Goal: Transaction & Acquisition: Book appointment/travel/reservation

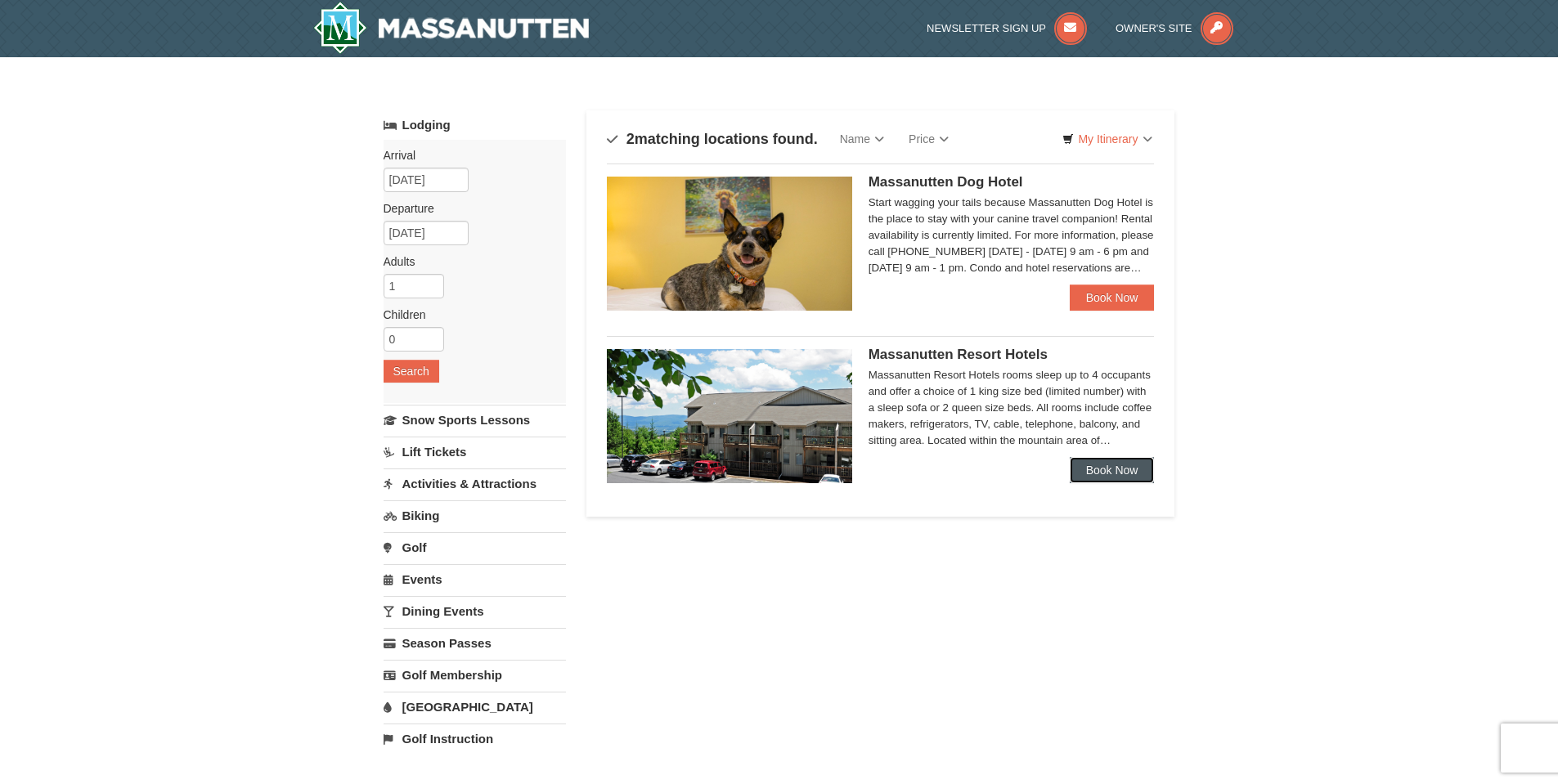
click at [1101, 470] on link "Book Now" at bounding box center [1112, 470] width 85 height 26
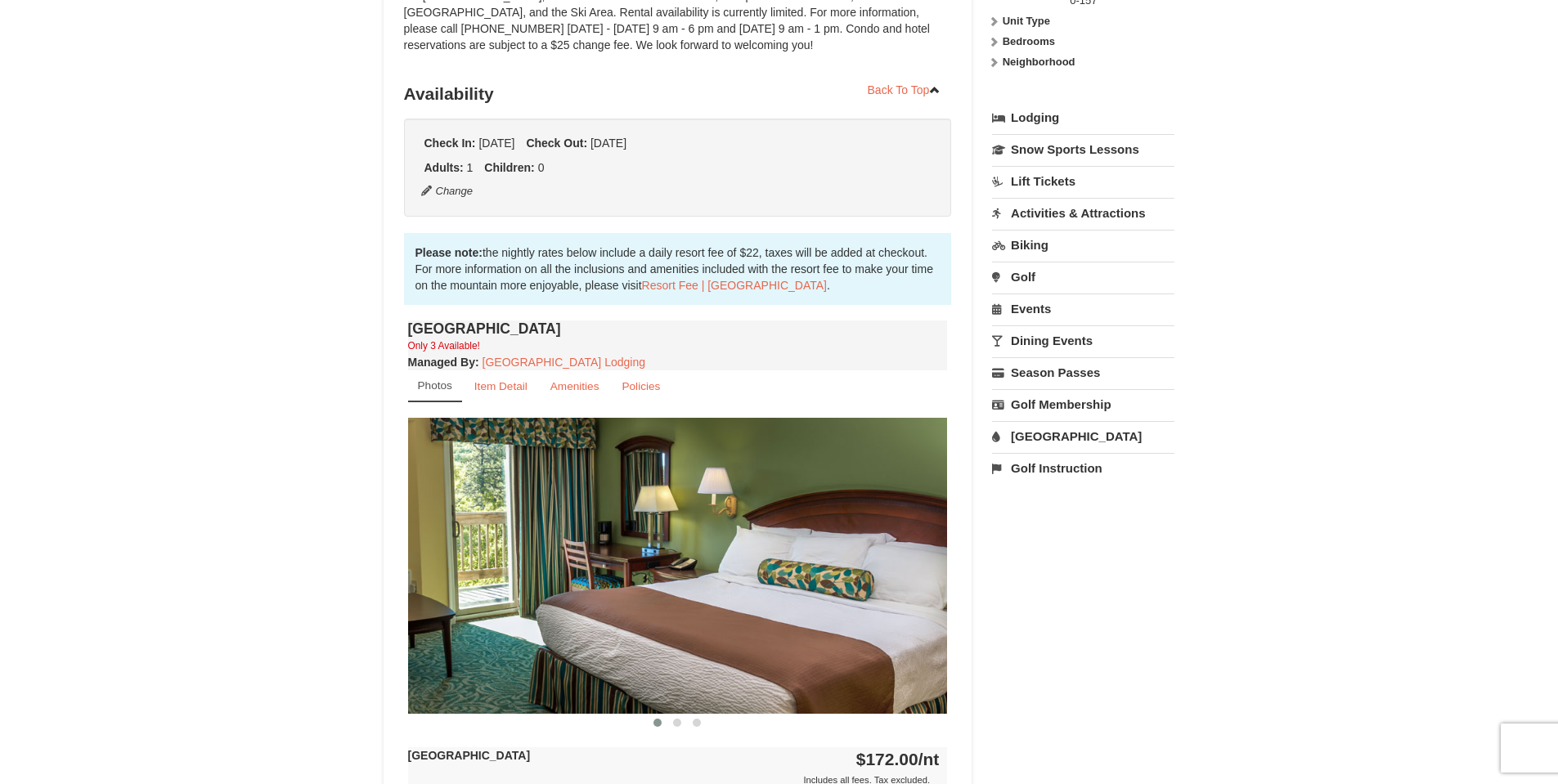
scroll to position [572, 0]
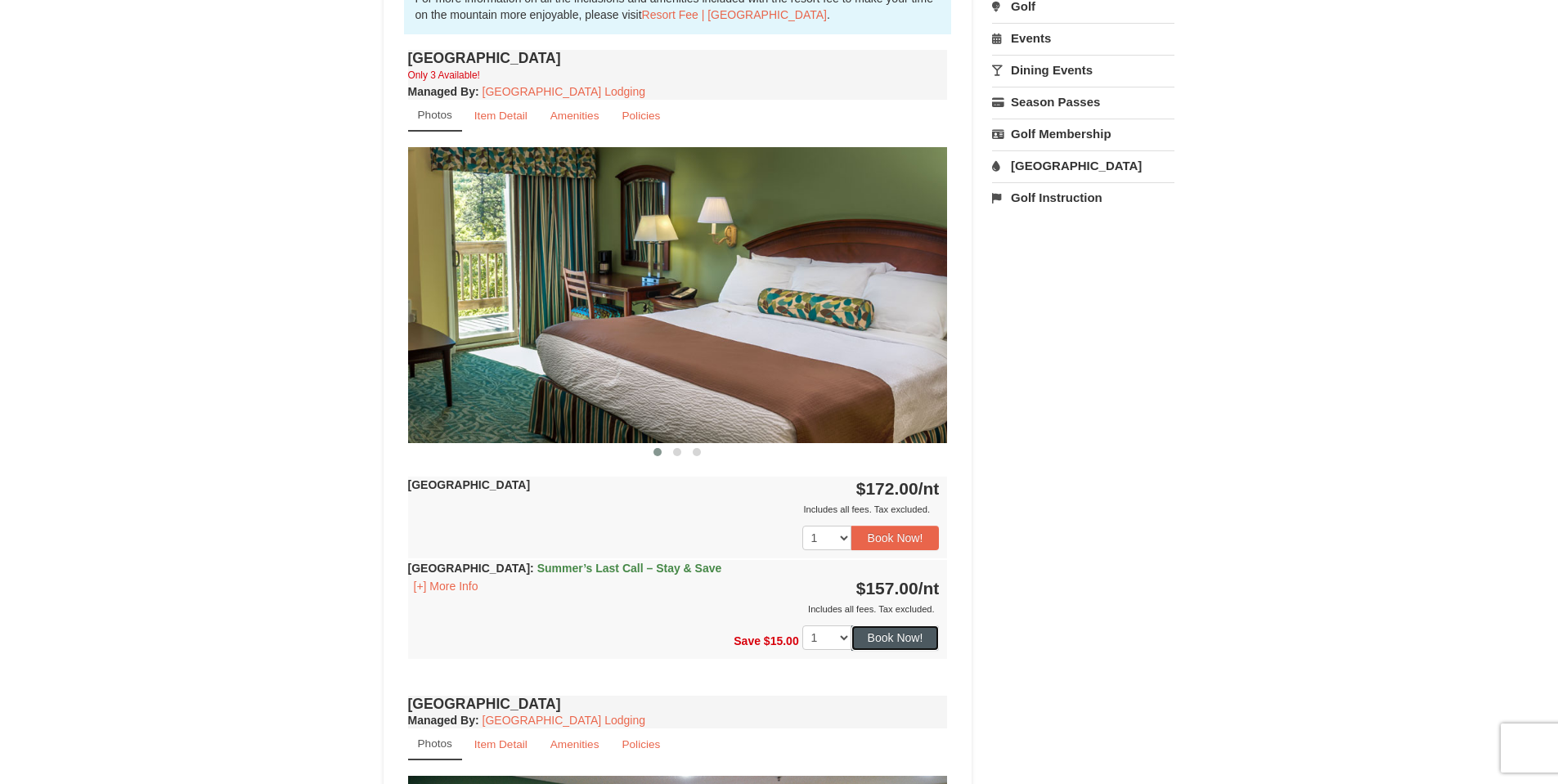
click at [903, 634] on button "Book Now!" at bounding box center [896, 638] width 88 height 25
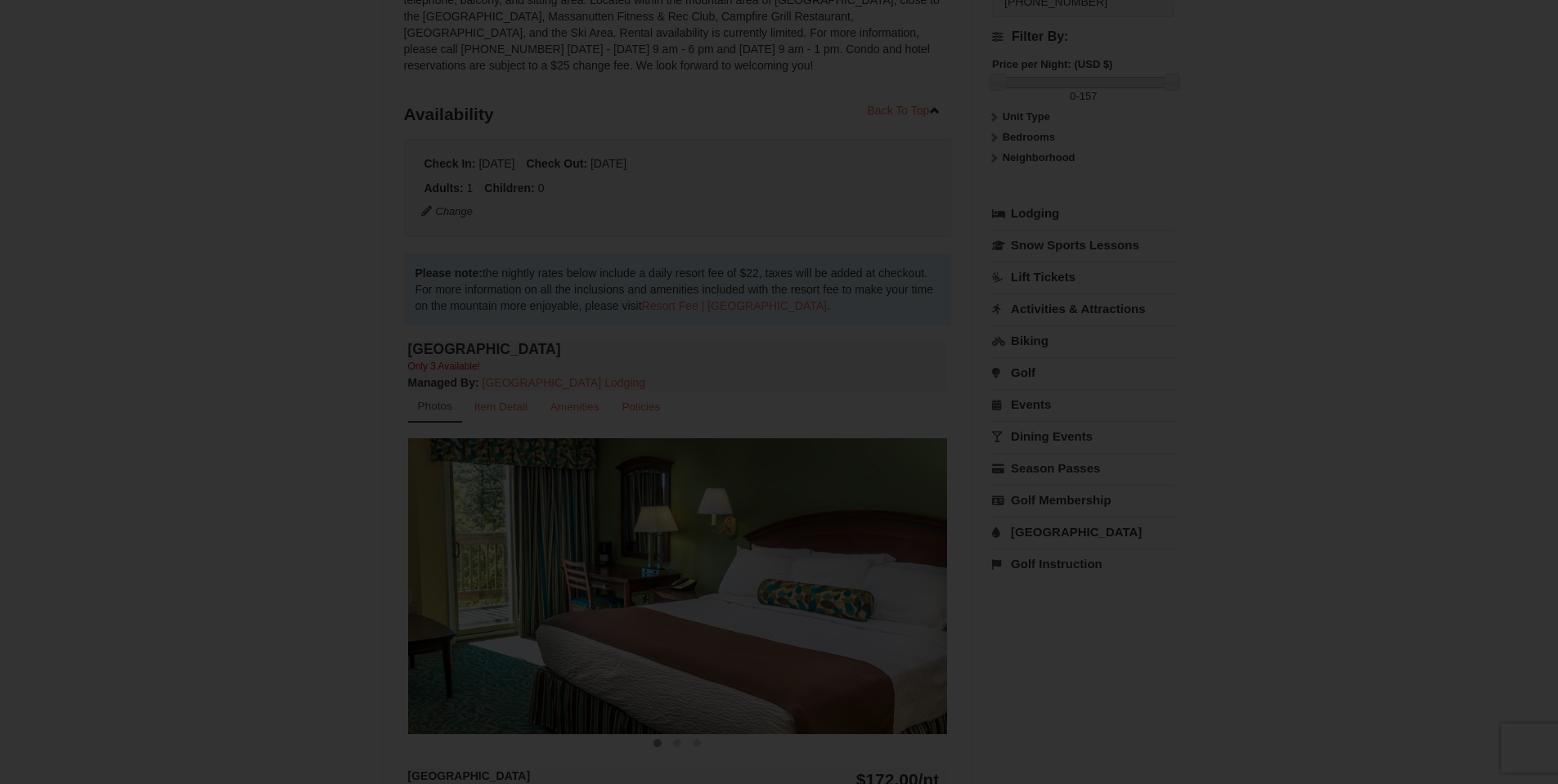
scroll to position [160, 0]
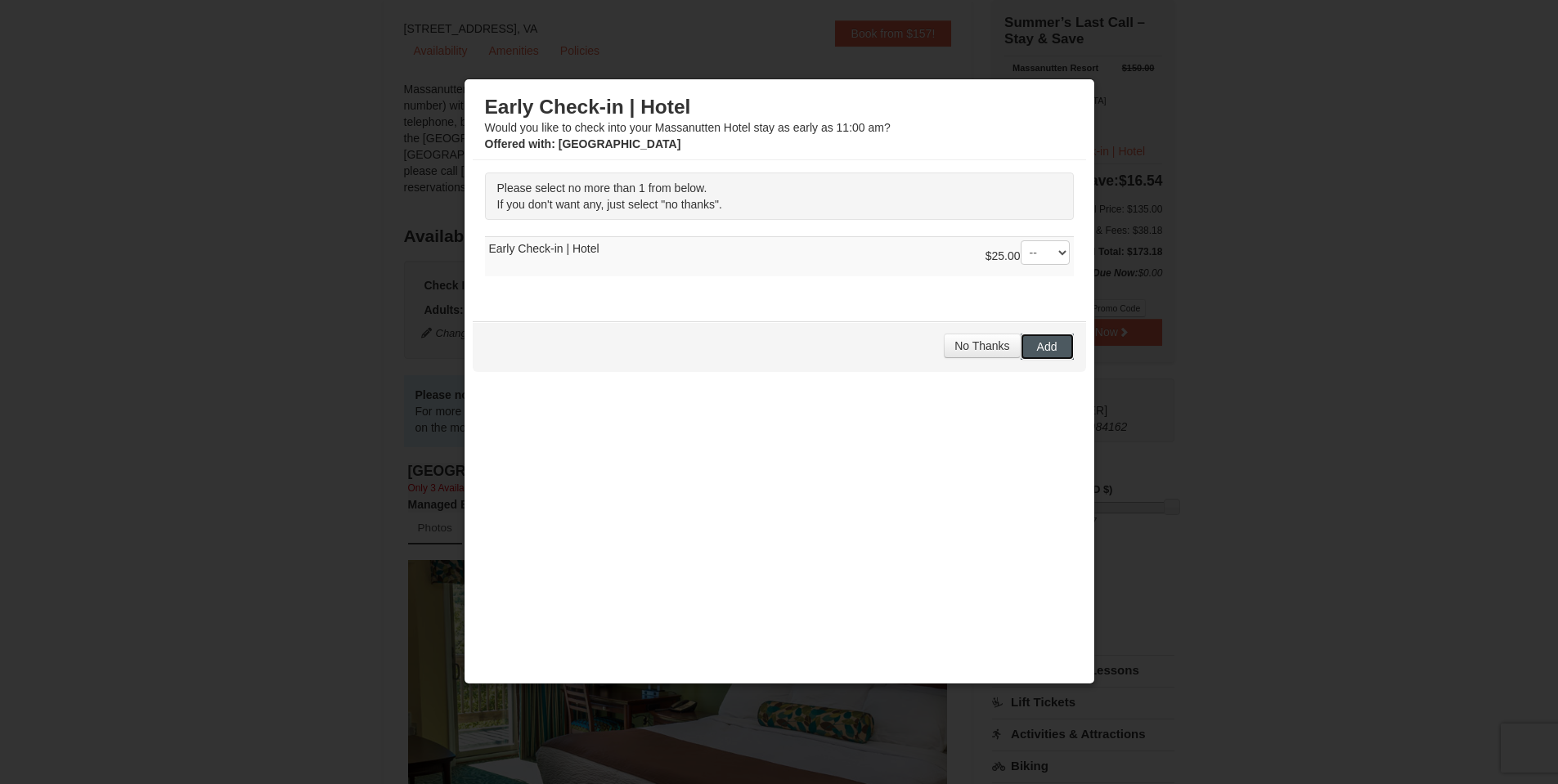
click at [1044, 343] on span "Add" at bounding box center [1047, 347] width 21 height 13
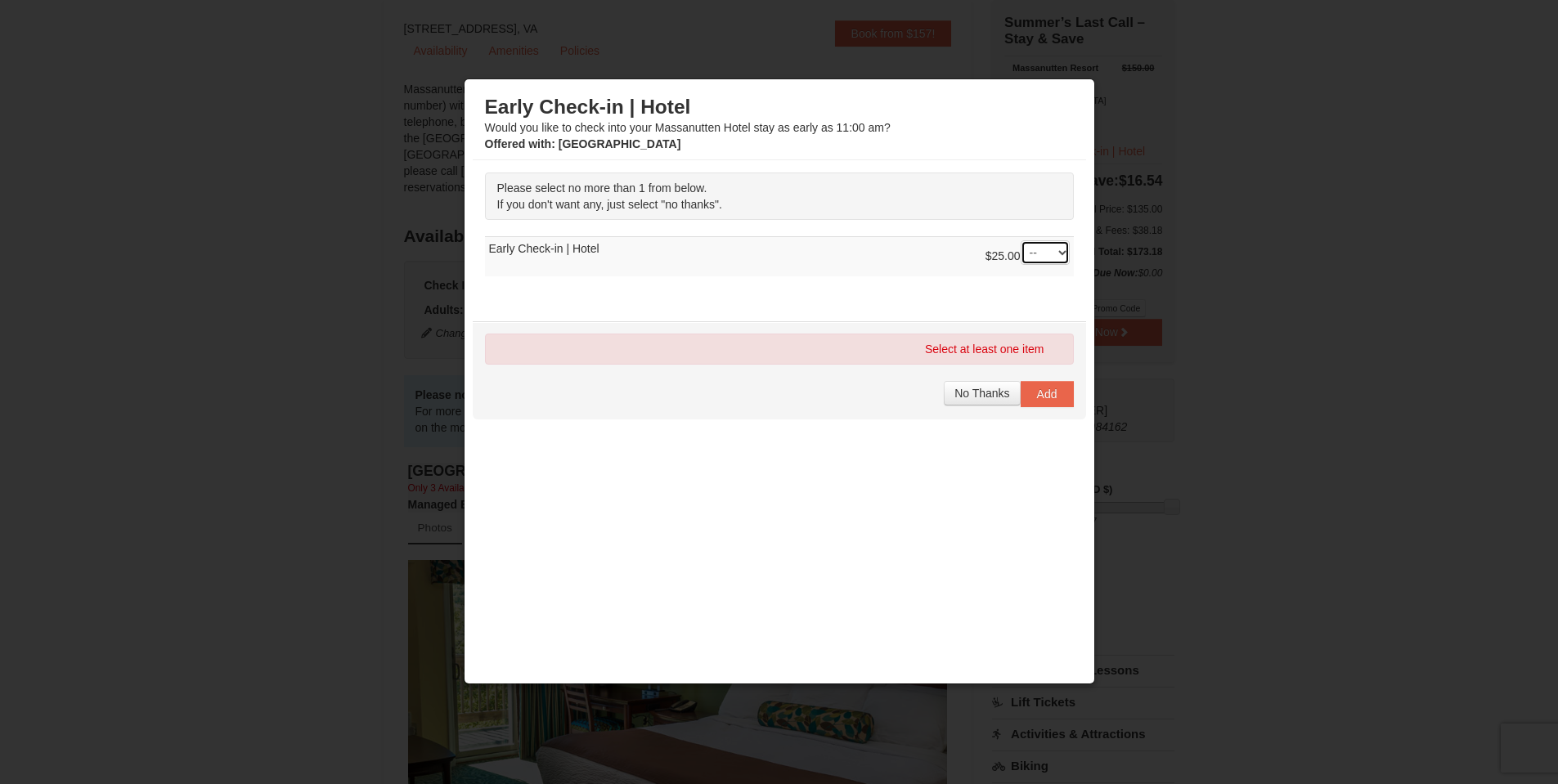
select select "1"
click at [1044, 393] on span "Add" at bounding box center [1047, 394] width 21 height 13
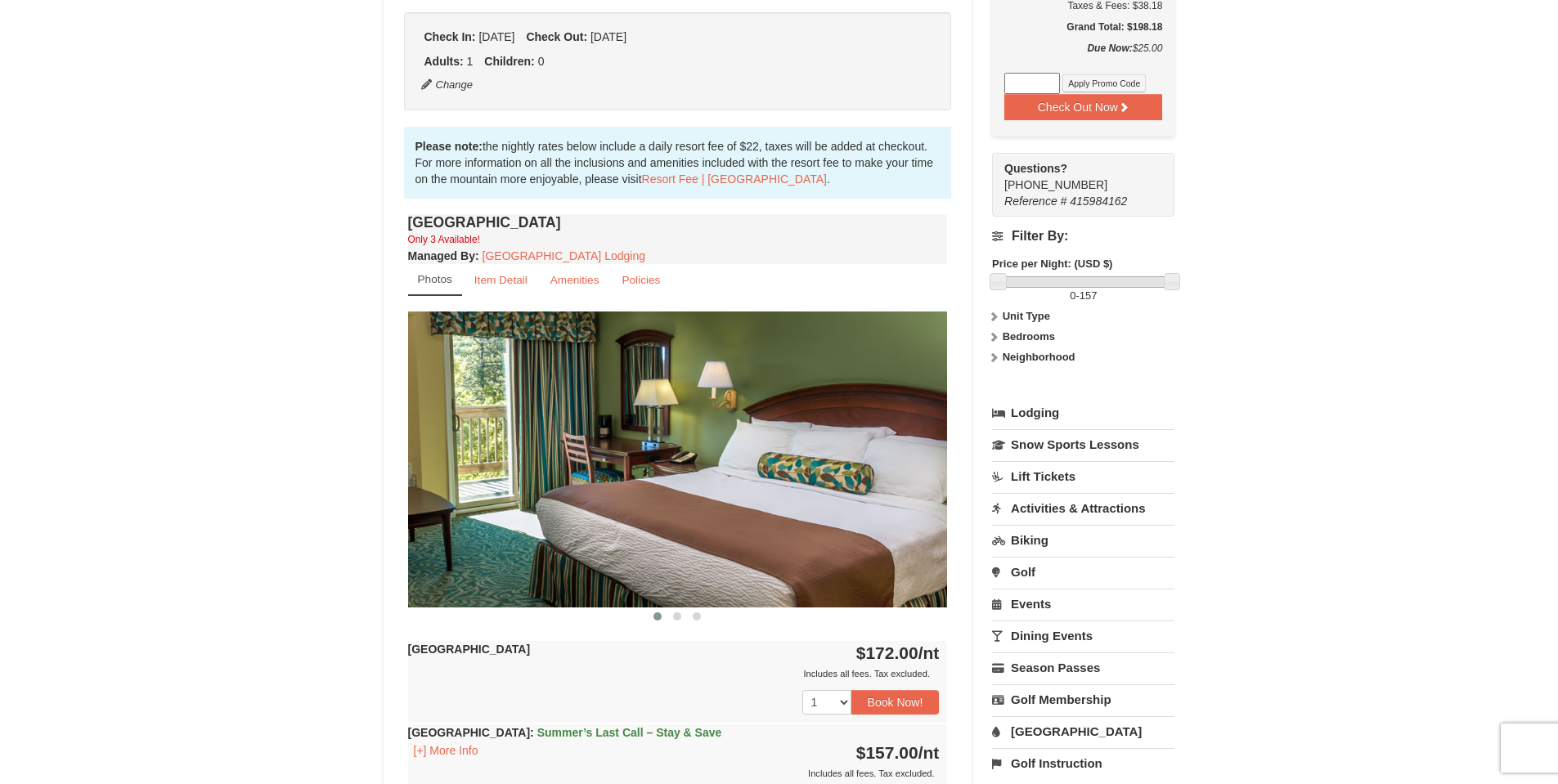
scroll to position [572, 0]
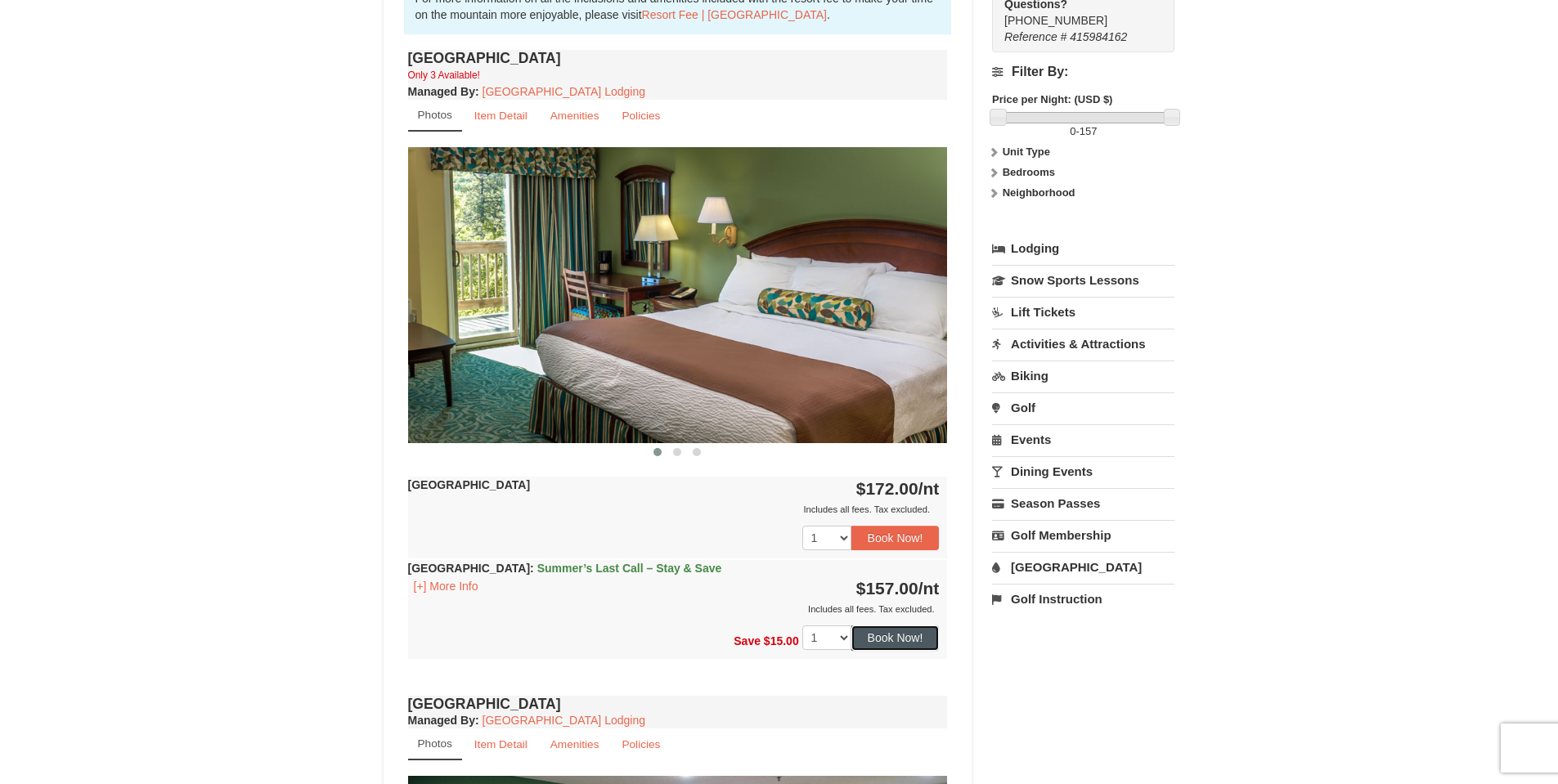
click at [887, 632] on button "Book Now!" at bounding box center [896, 638] width 88 height 25
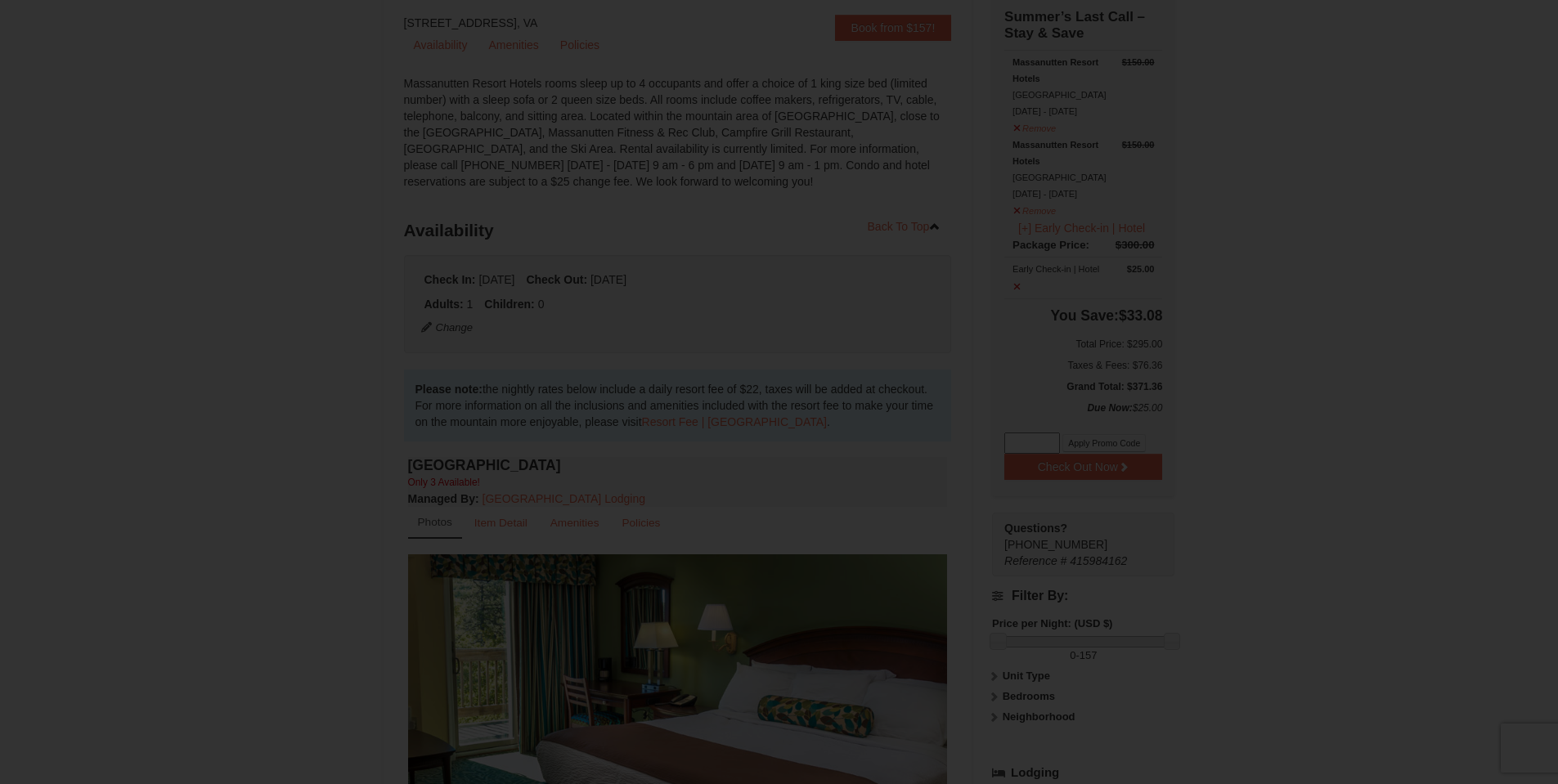
scroll to position [160, 0]
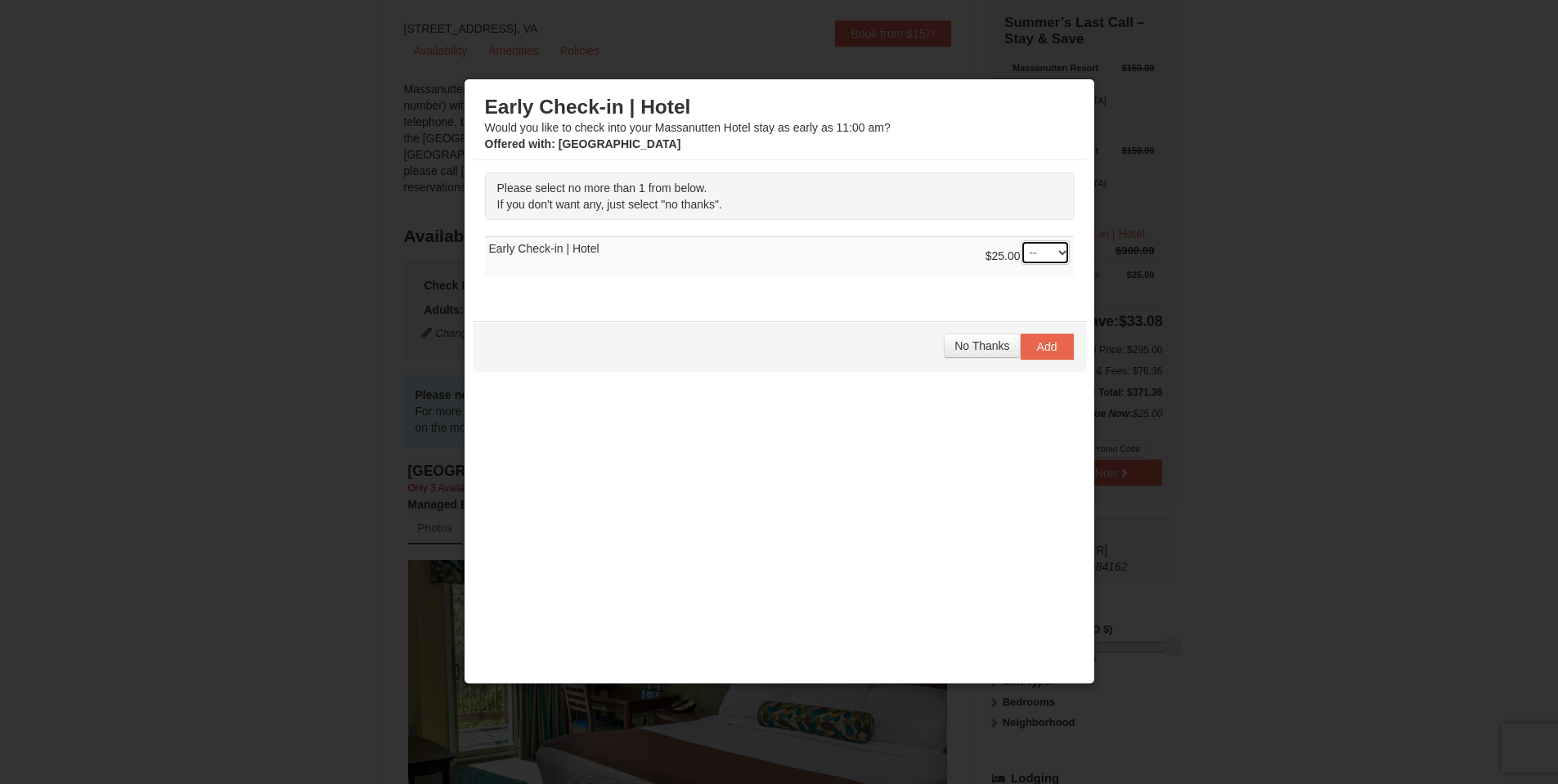
select select "1"
click at [1043, 348] on span "Add" at bounding box center [1047, 347] width 21 height 13
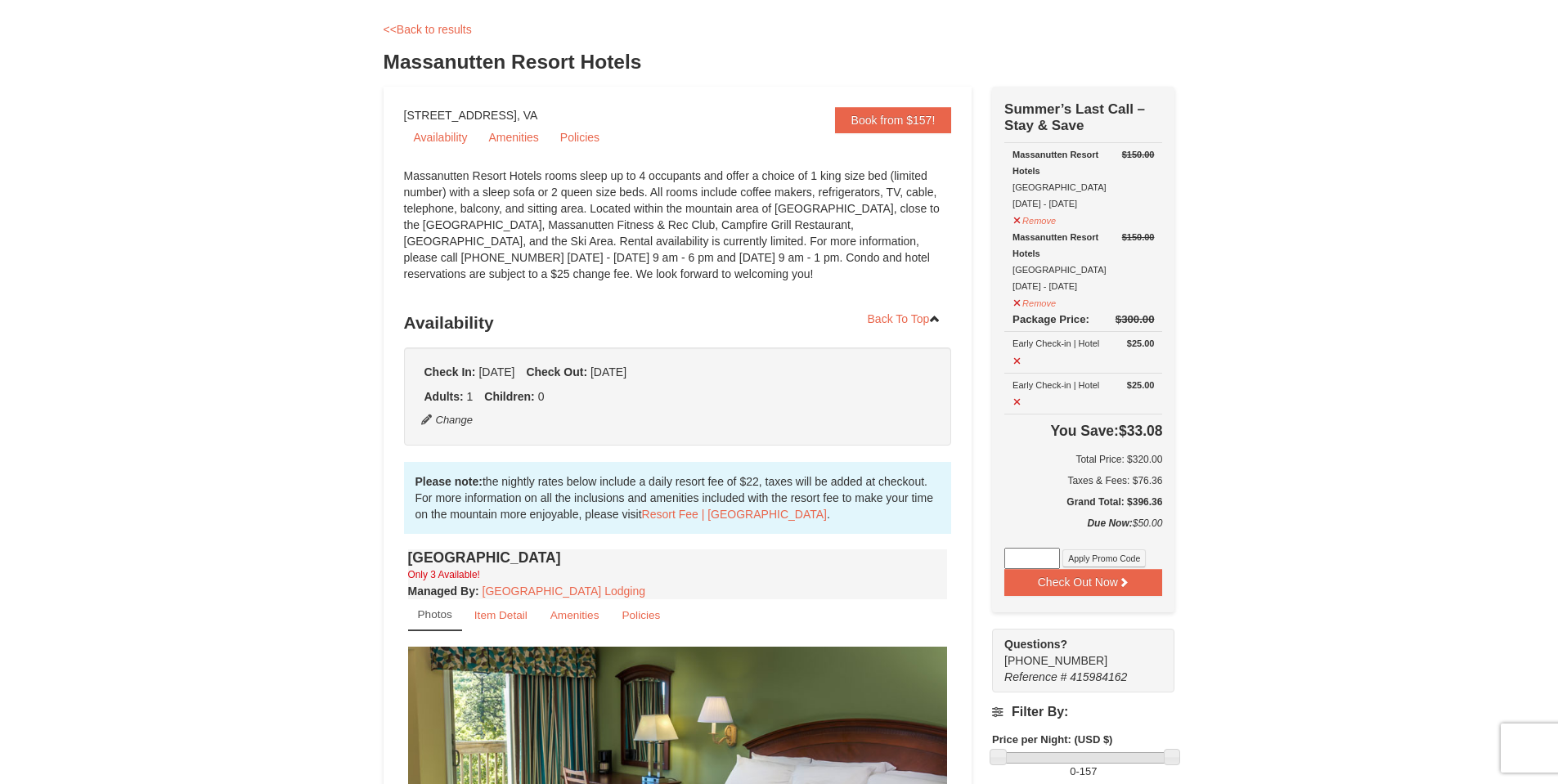
scroll to position [0, 0]
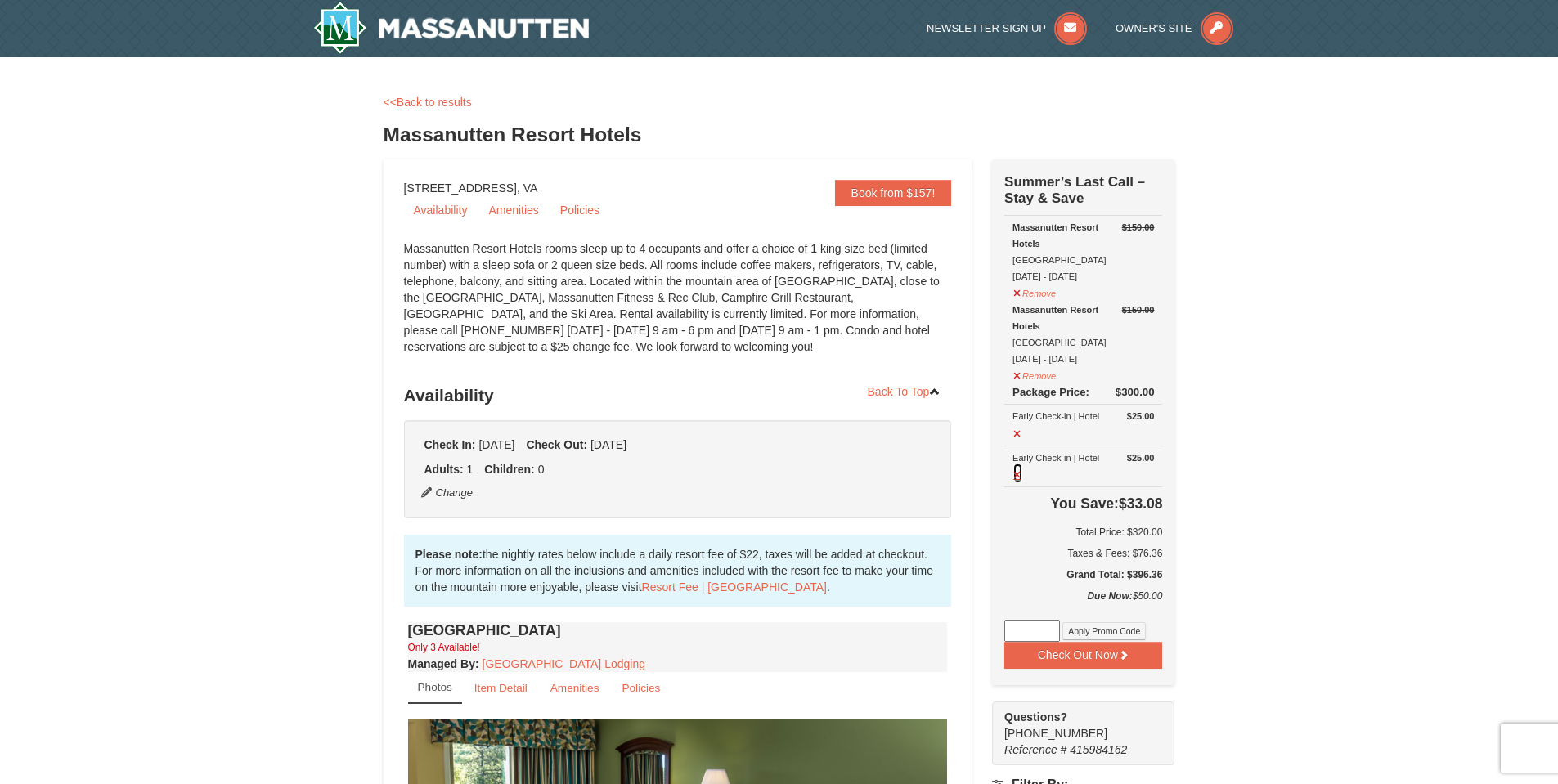
click at [1020, 471] on button at bounding box center [1018, 473] width 11 height 21
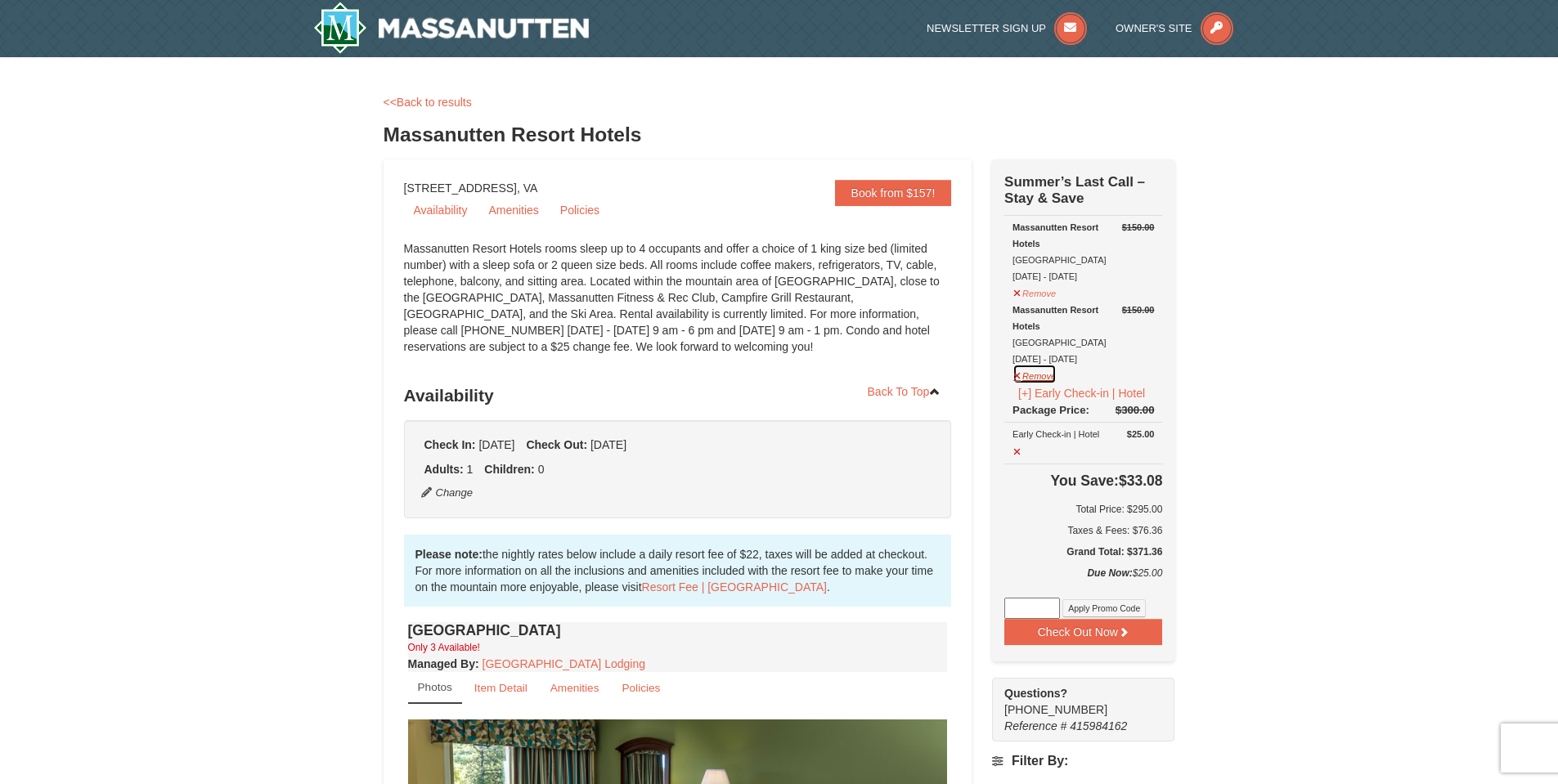
click at [1015, 376] on button "Remove" at bounding box center [1035, 374] width 44 height 21
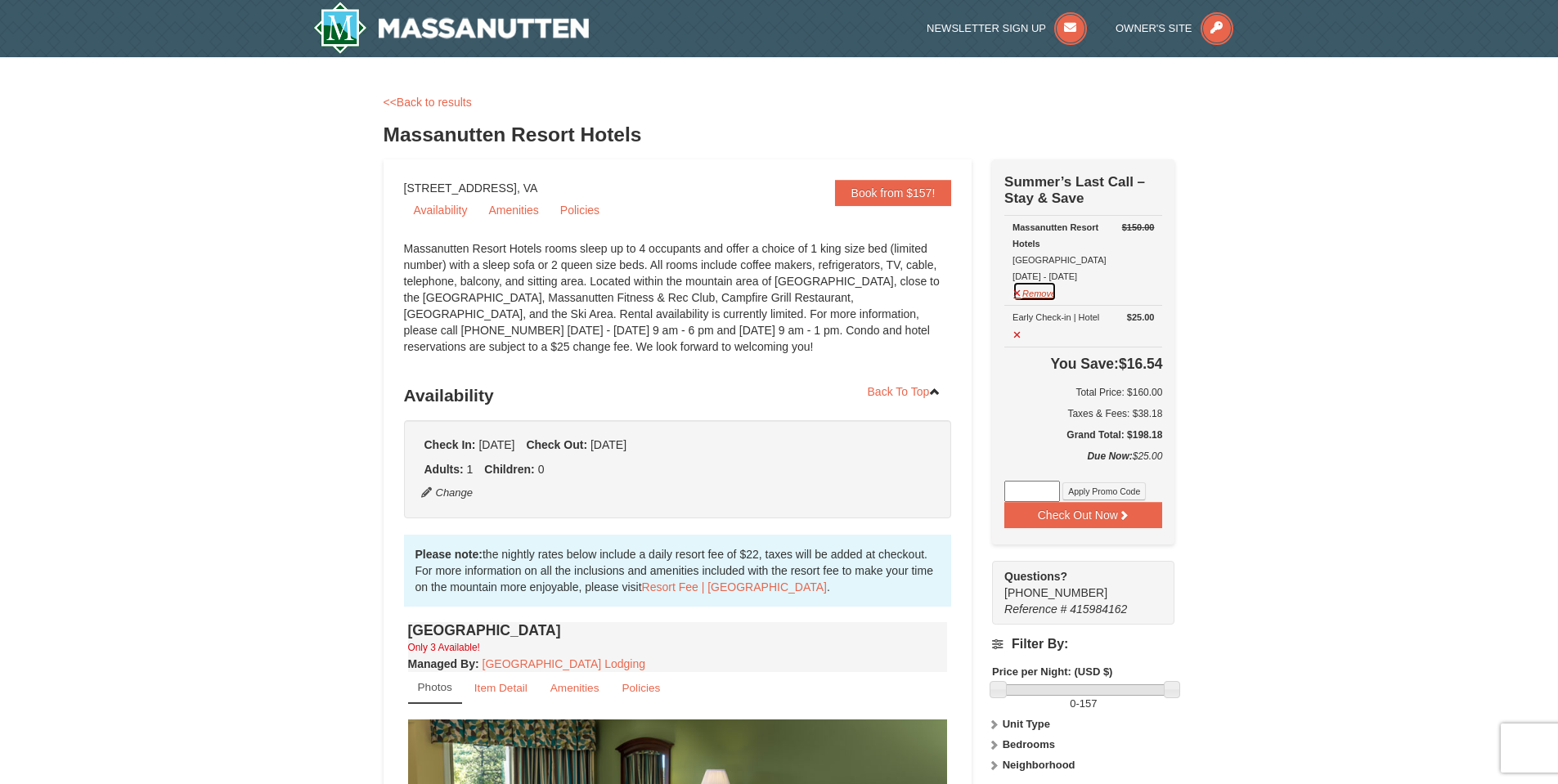
click at [1016, 295] on button "Remove" at bounding box center [1035, 291] width 44 height 21
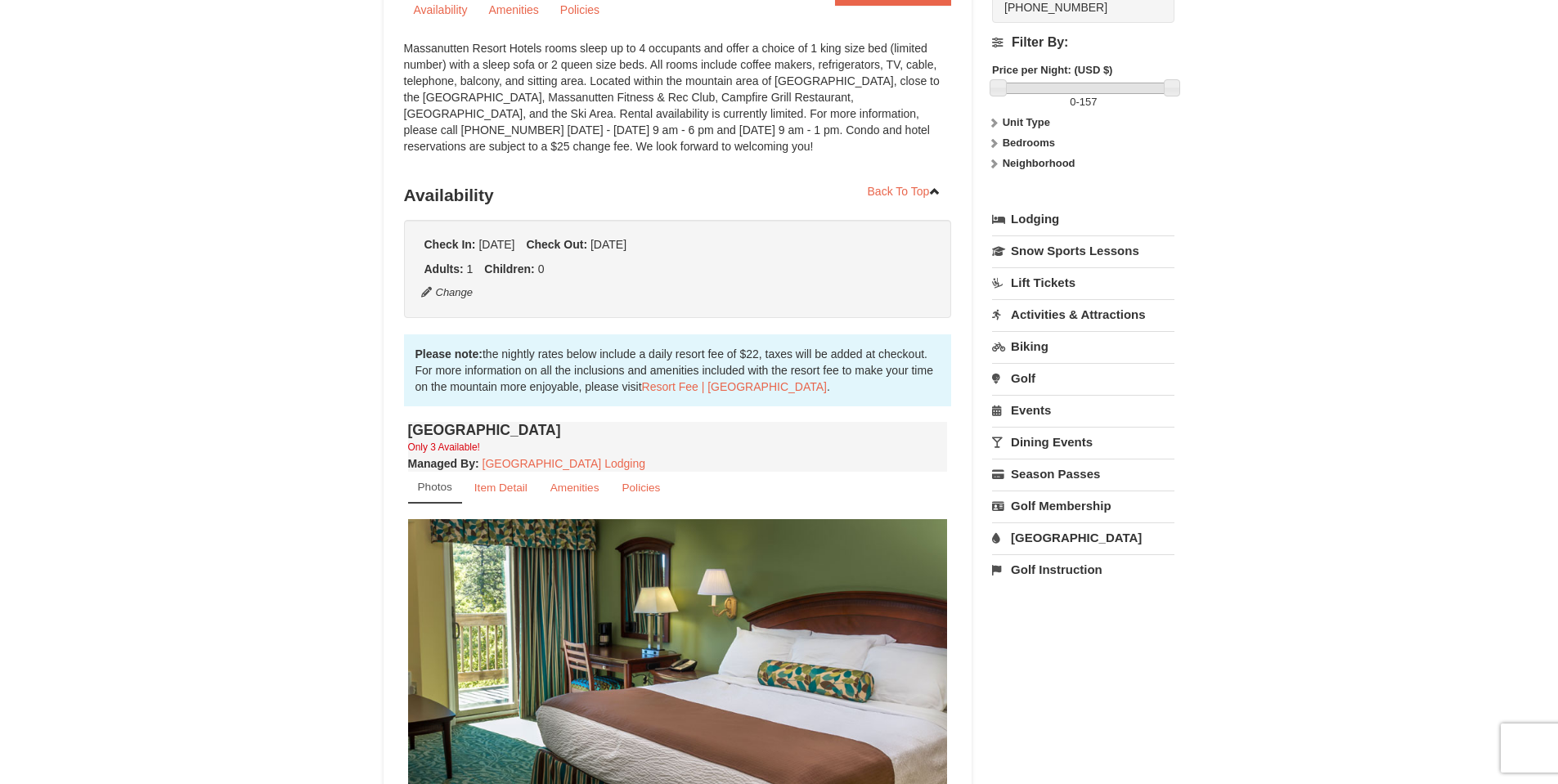
scroll to position [491, 0]
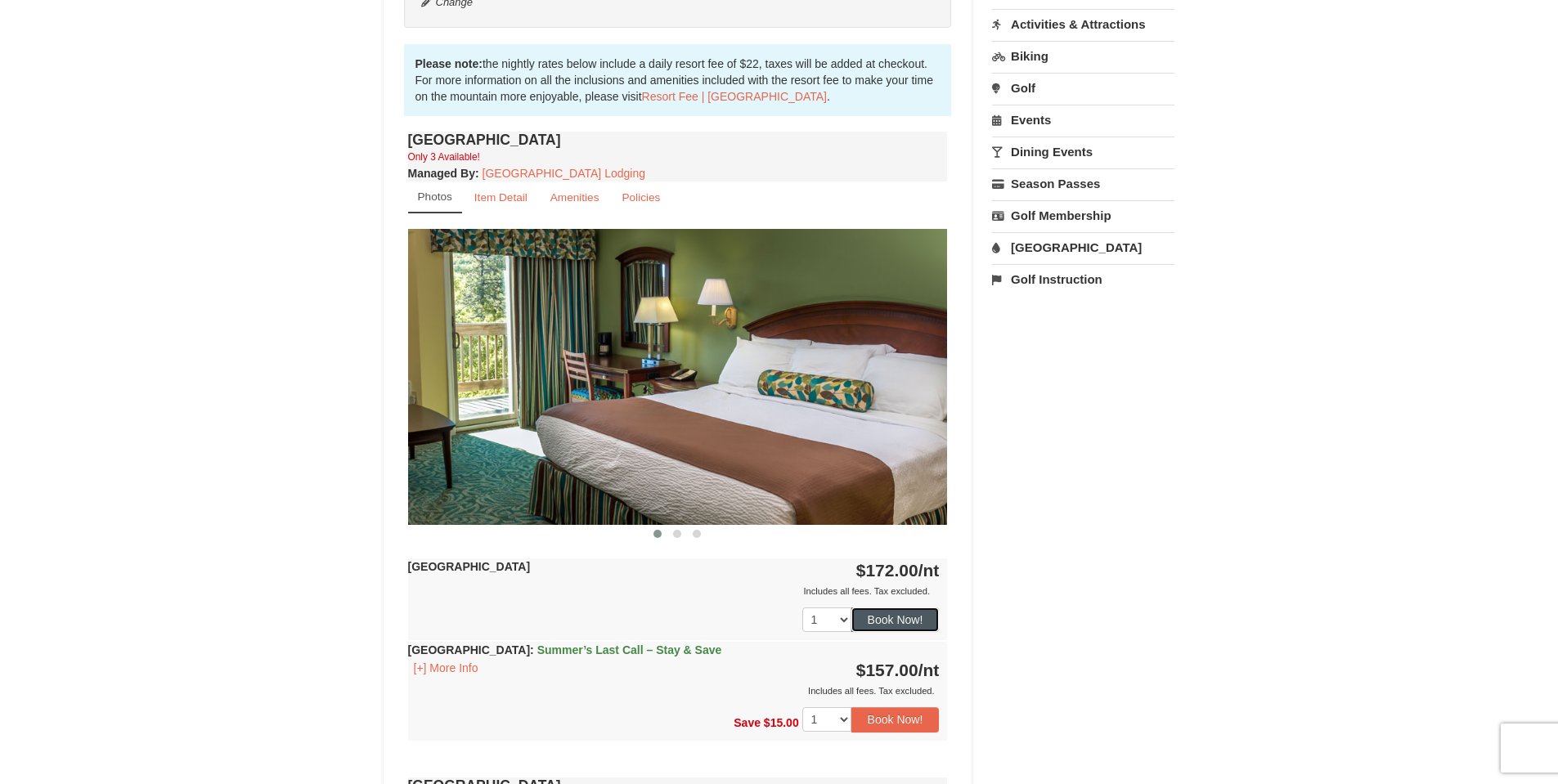
click at [900, 618] on button "Book Now!" at bounding box center [896, 620] width 88 height 25
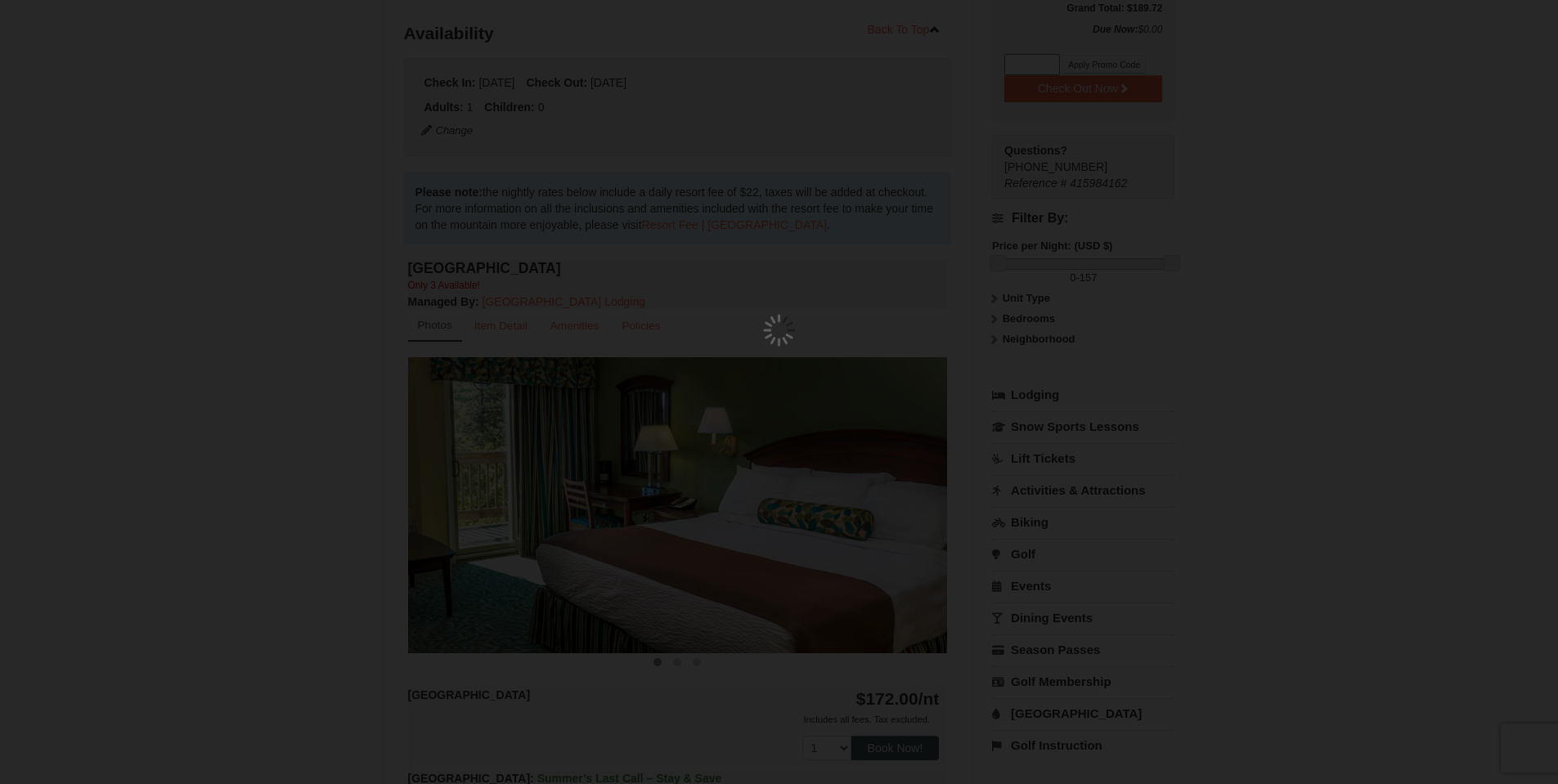
scroll to position [160, 0]
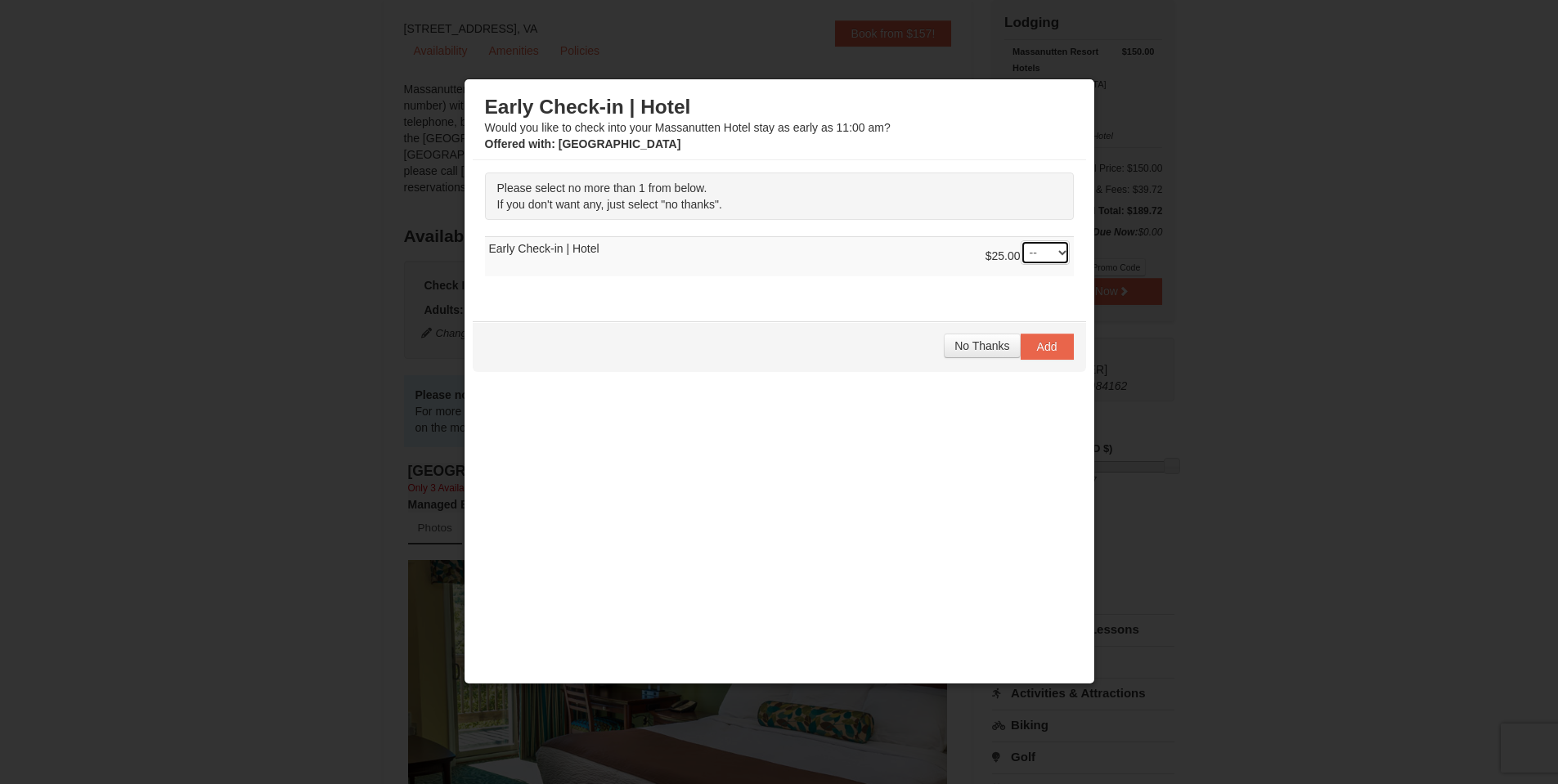
select select "1"
click at [1042, 349] on span "Add" at bounding box center [1047, 347] width 21 height 13
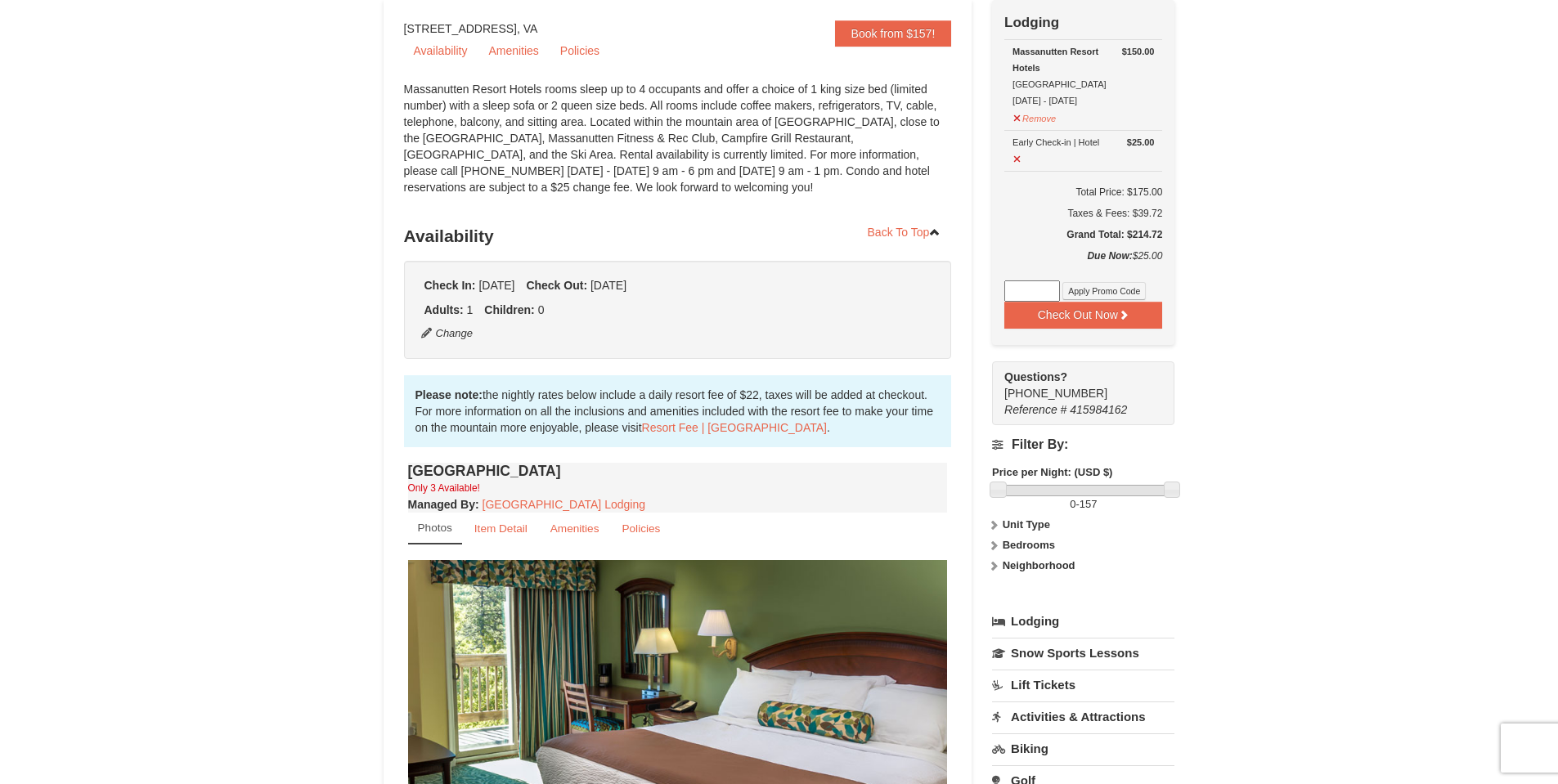
scroll to position [0, 0]
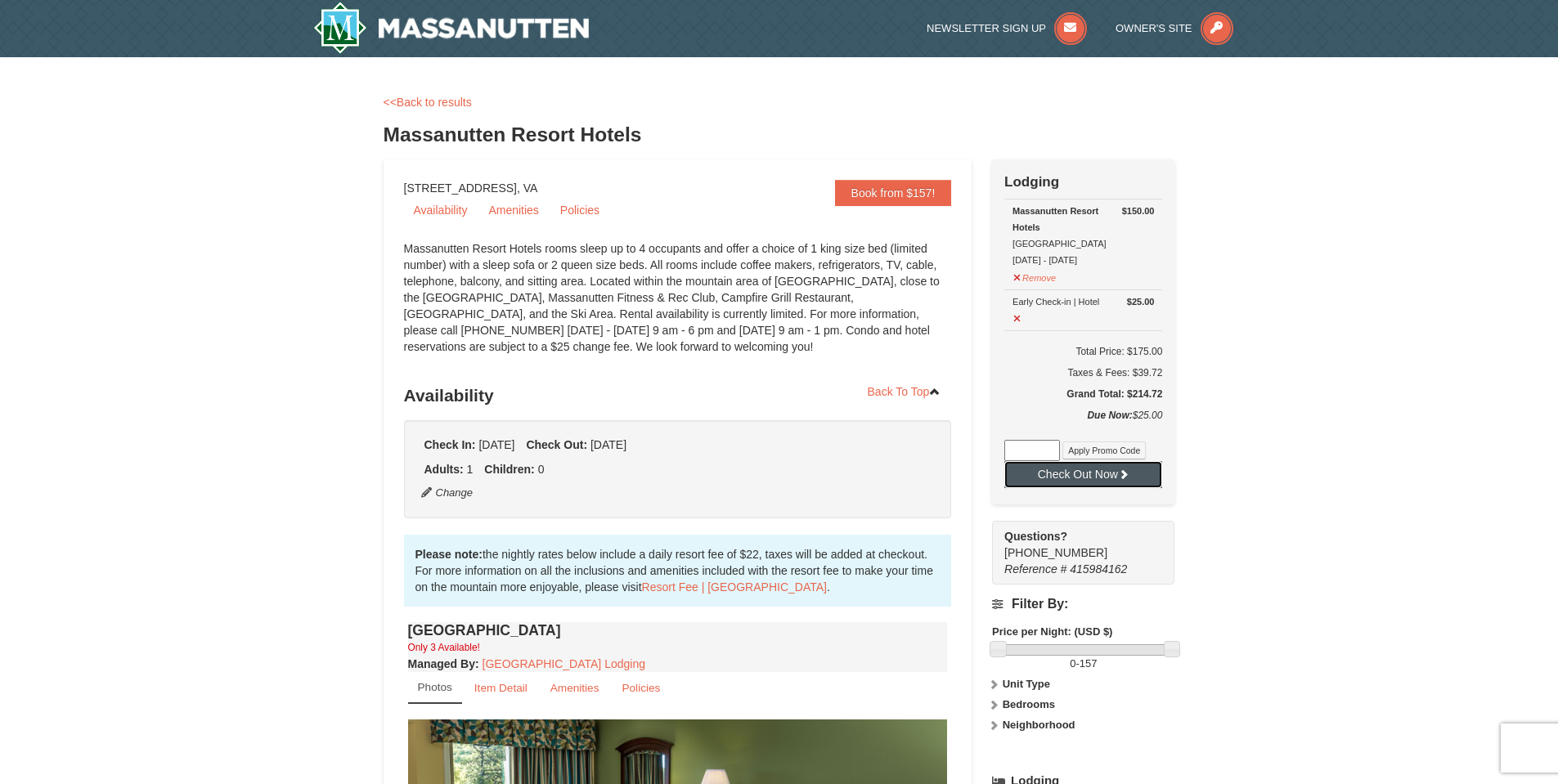
click at [1095, 471] on button "Check Out Now" at bounding box center [1084, 474] width 158 height 26
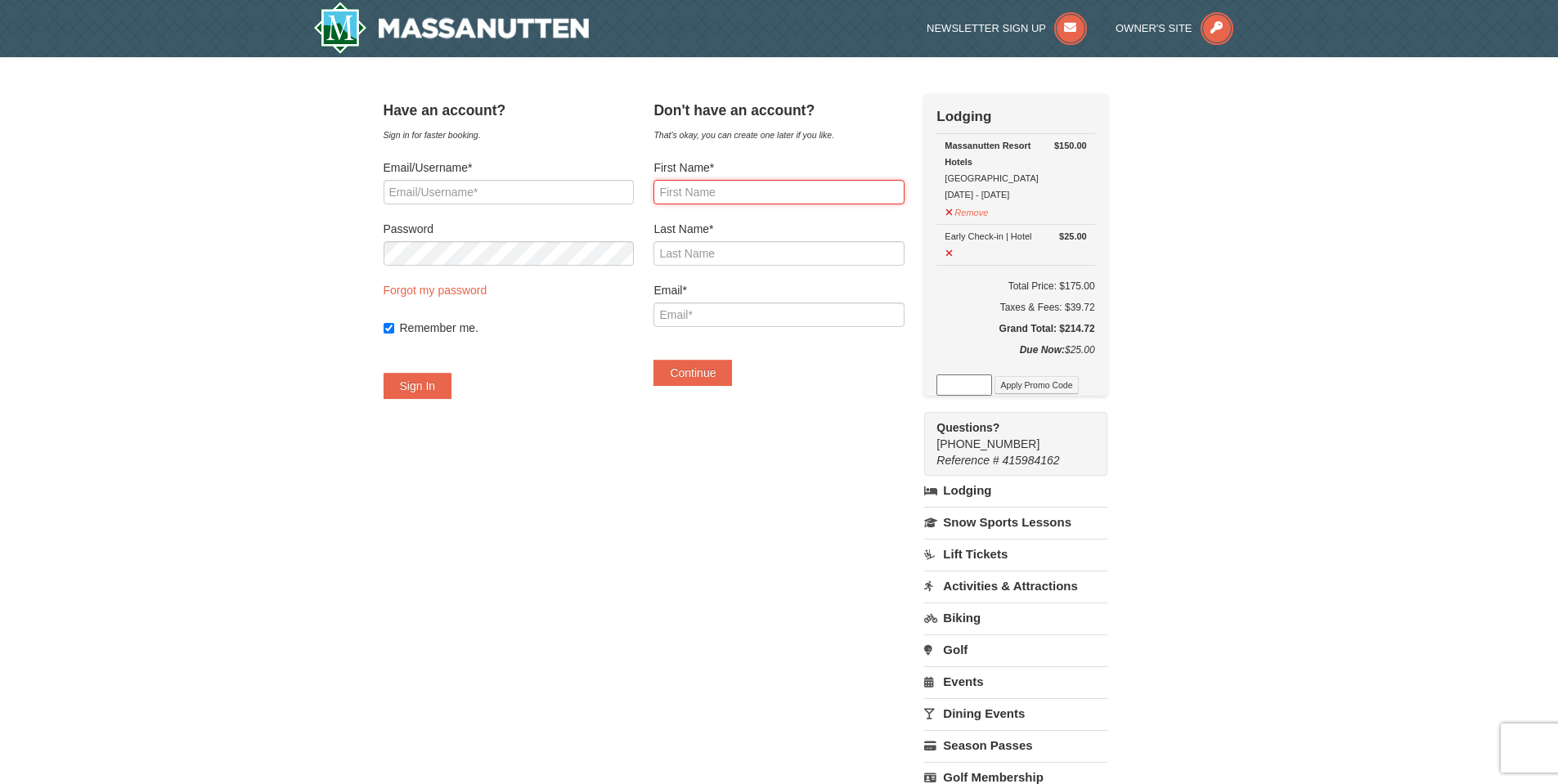
click at [744, 191] on input "First Name*" at bounding box center [779, 192] width 250 height 25
type input "[PERSON_NAME]"
click at [734, 256] on input "Last Name*" at bounding box center [779, 254] width 250 height 25
type input "[PERSON_NAME]"
click at [720, 316] on input "Email*" at bounding box center [779, 315] width 250 height 25
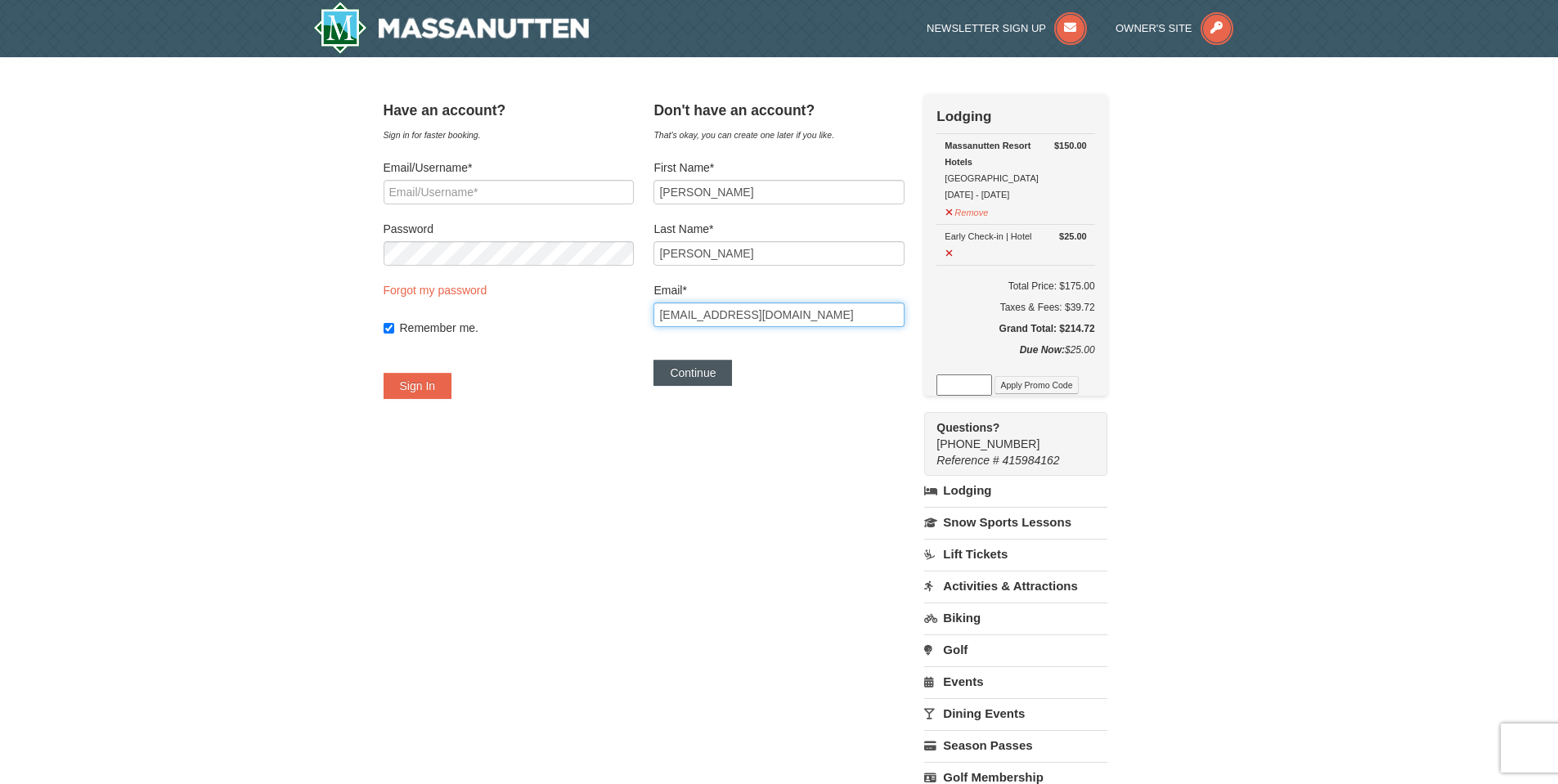
type input "[EMAIL_ADDRESS][DOMAIN_NAME]"
click at [729, 374] on button "Continue" at bounding box center [693, 372] width 78 height 26
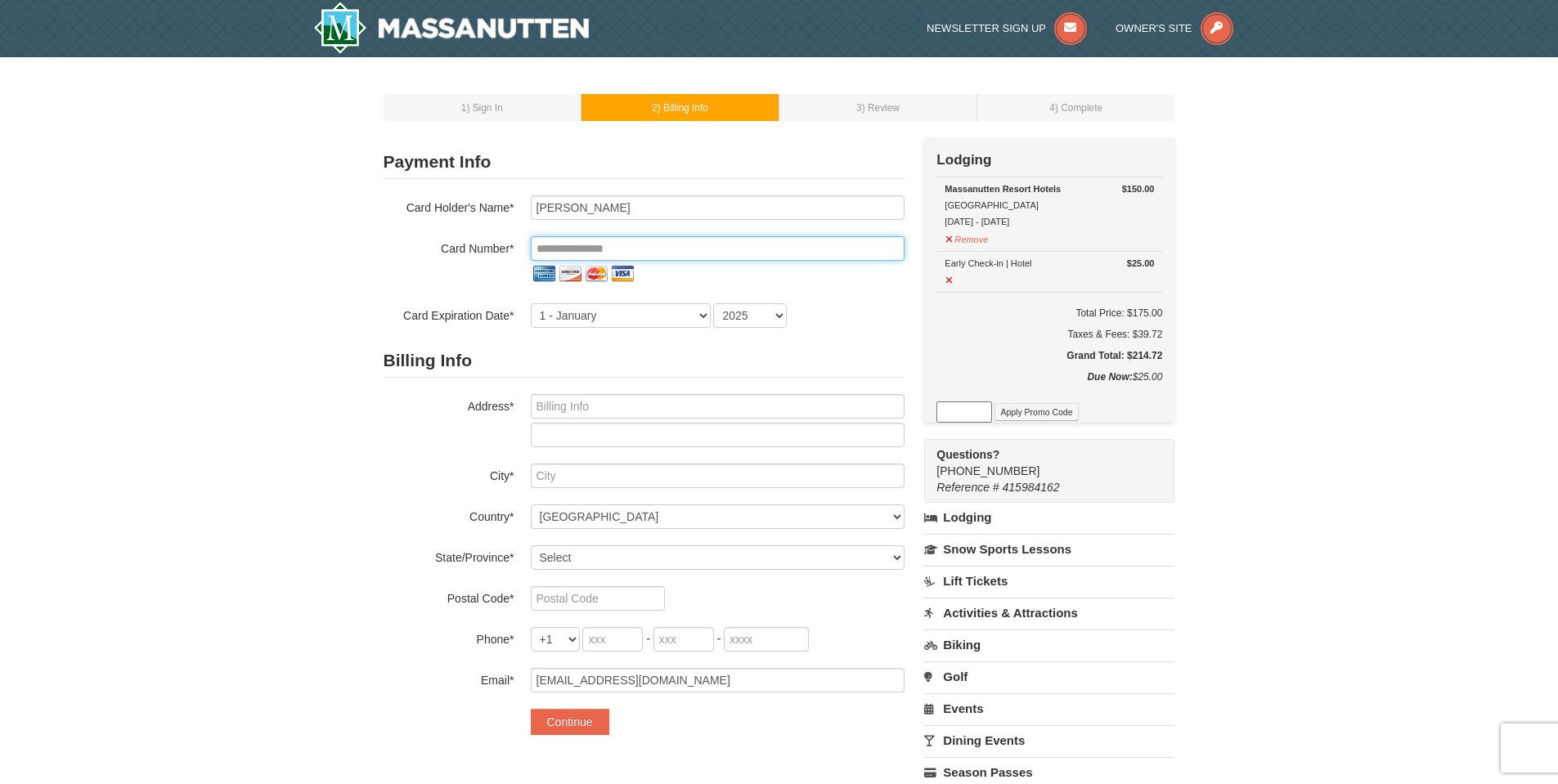
click at [636, 247] on input "tel" at bounding box center [717, 249] width 373 height 25
click at [547, 274] on img at bounding box center [543, 274] width 26 height 26
click at [576, 249] on input "tel" at bounding box center [717, 249] width 373 height 25
type input "**********"
select select "3"
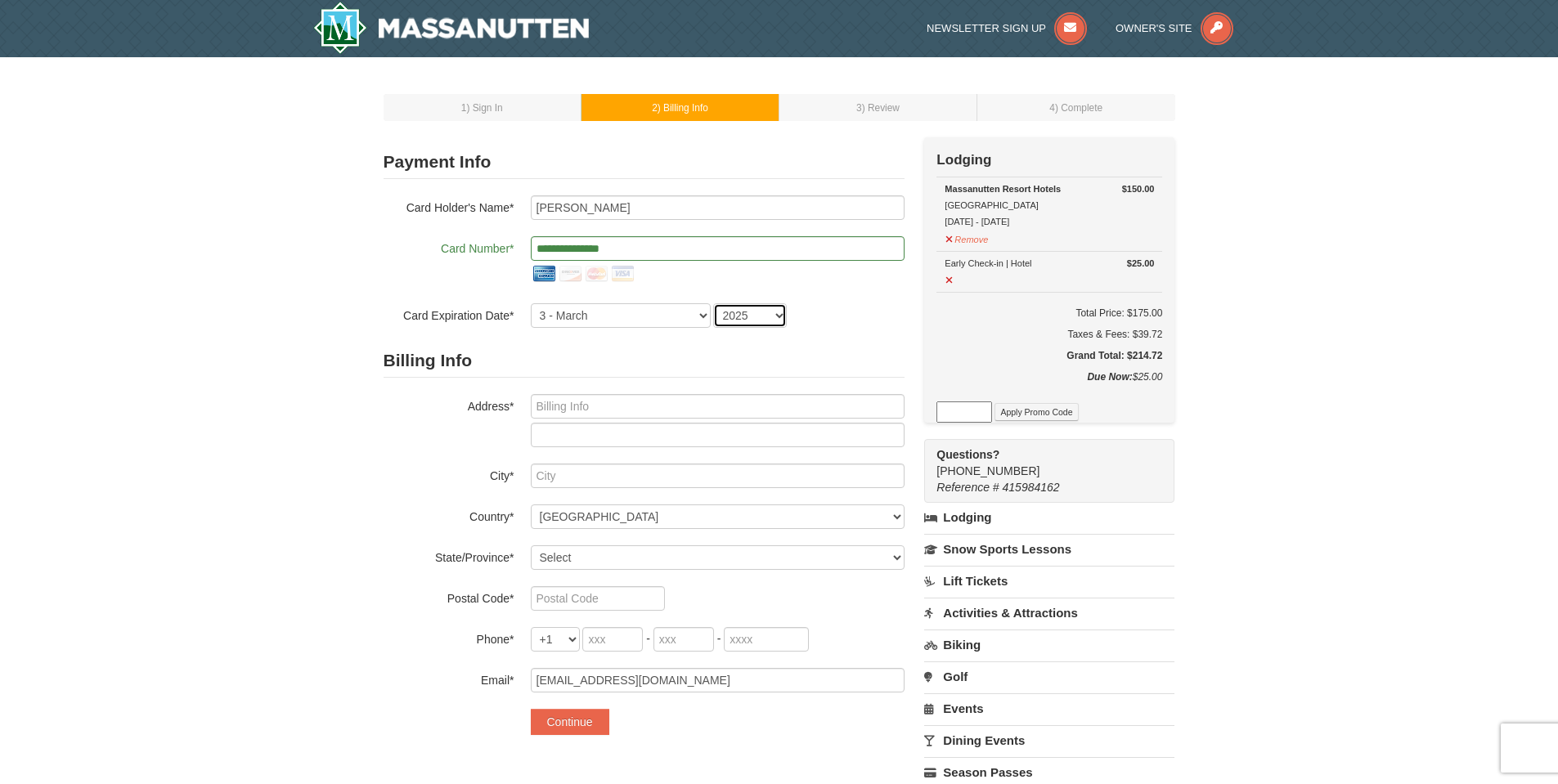
select select "2030"
click at [579, 409] on input "text" at bounding box center [717, 407] width 373 height 25
type input "111 Pak Lane"
click at [576, 478] on input "text" at bounding box center [717, 476] width 373 height 25
type input "Moncks Corner"
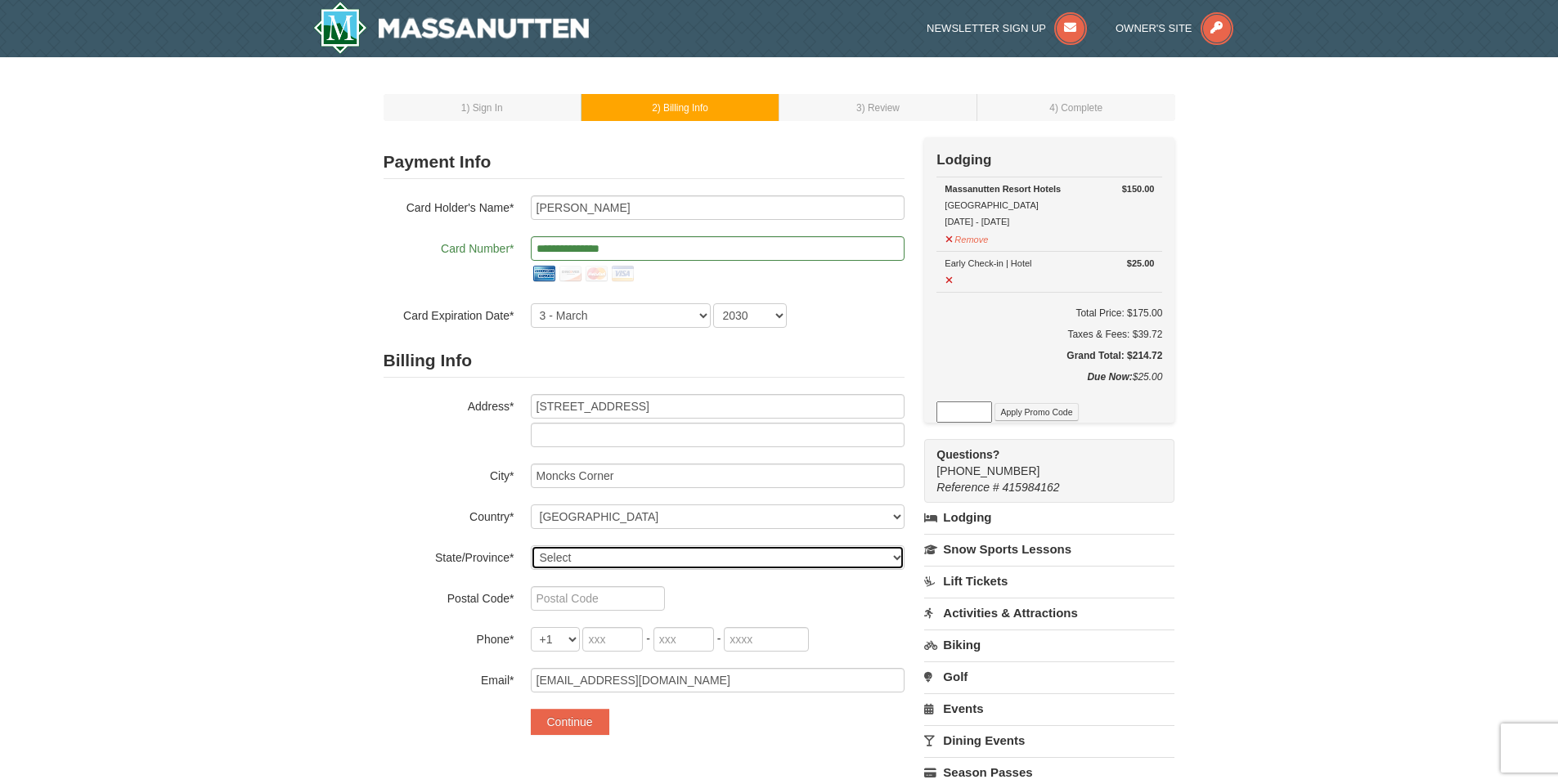
select select "SC"
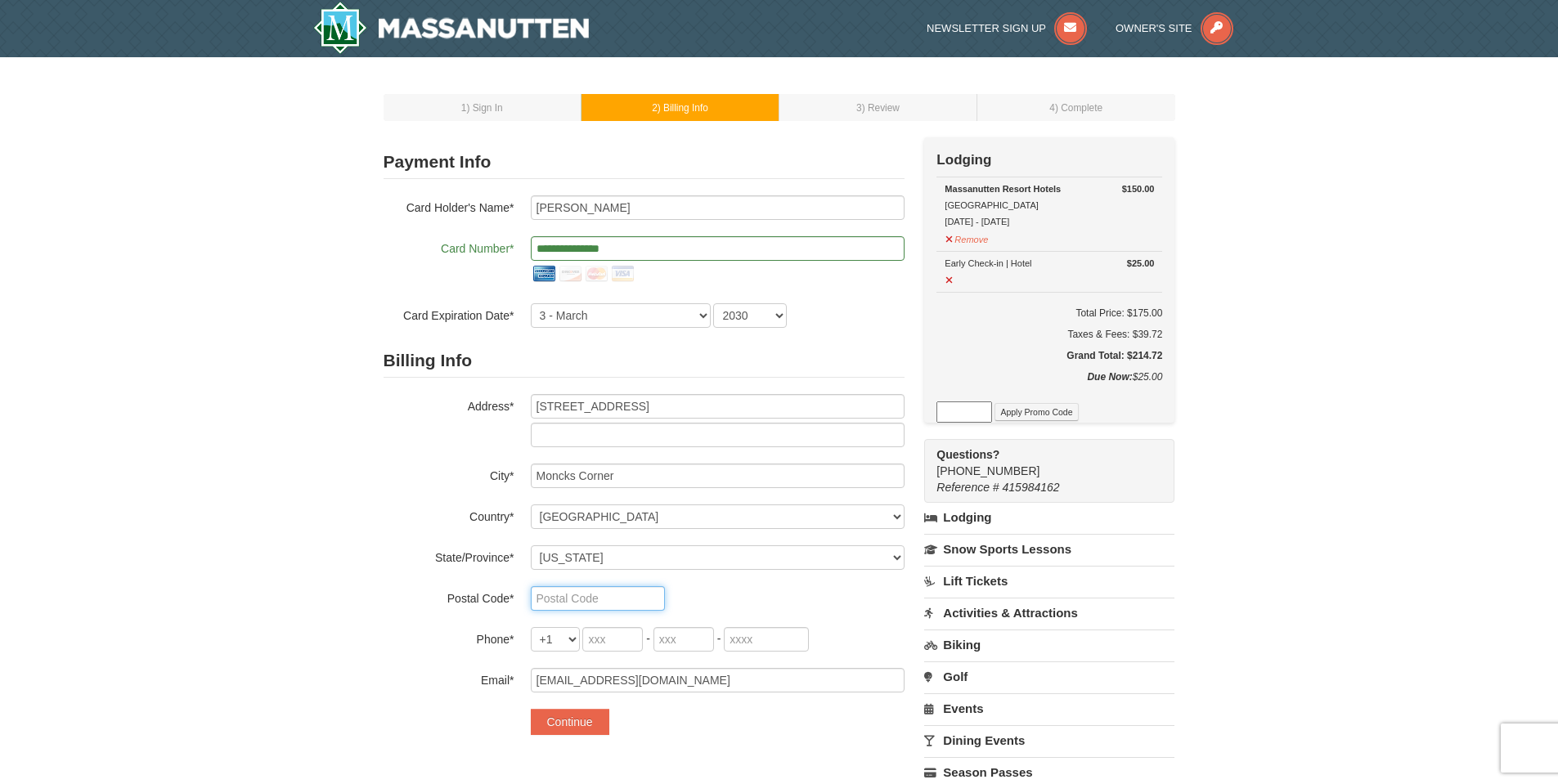
click at [565, 597] on input "text" at bounding box center [597, 599] width 134 height 25
type input "29461"
click at [611, 641] on input "tel" at bounding box center [612, 639] width 61 height 25
type input "513"
click at [680, 645] on input "tel" at bounding box center [684, 639] width 61 height 25
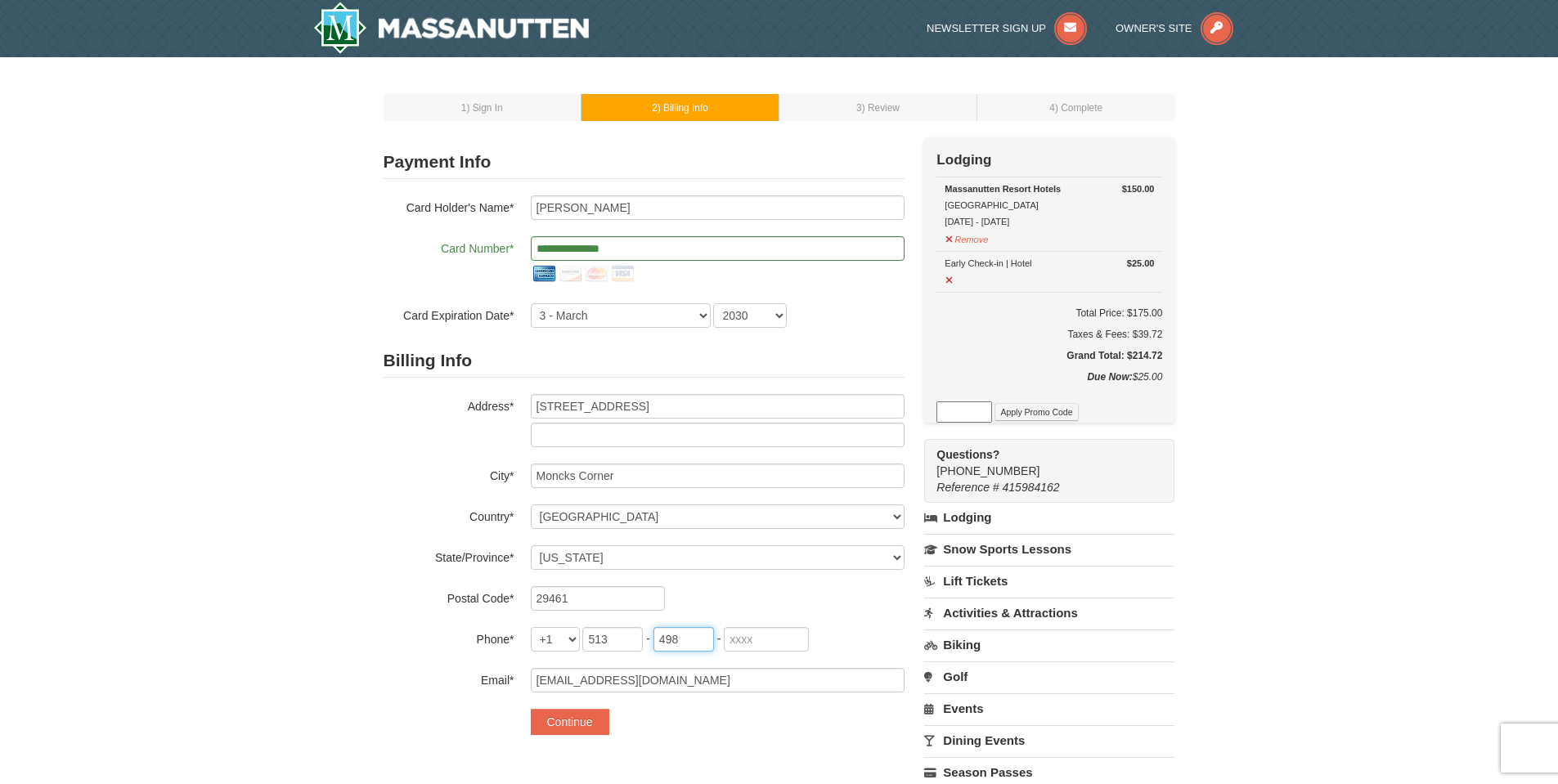
type input "498"
click at [779, 641] on input "tel" at bounding box center [766, 639] width 85 height 25
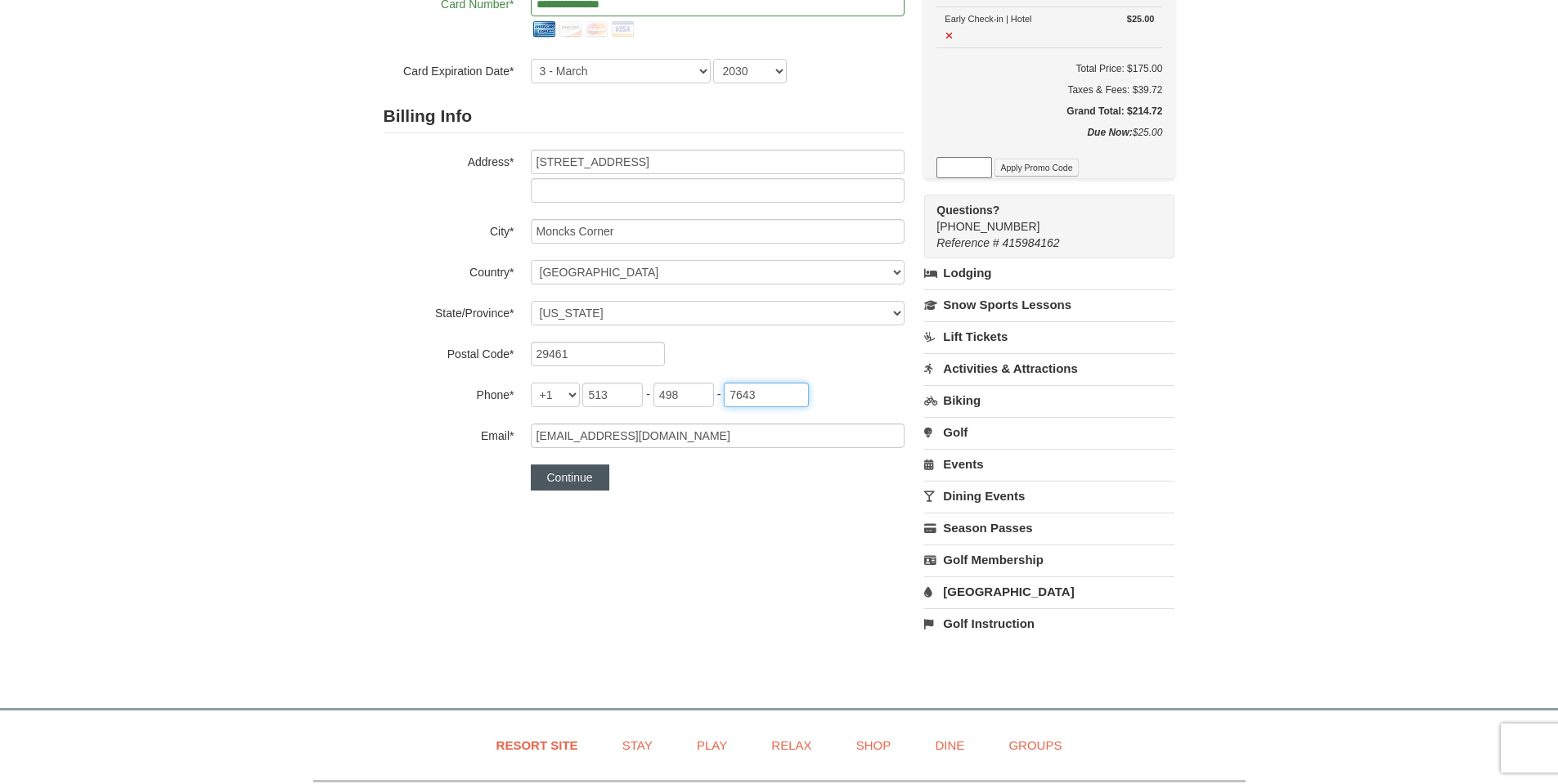
type input "7643"
click at [586, 467] on button "Continue" at bounding box center [570, 477] width 78 height 26
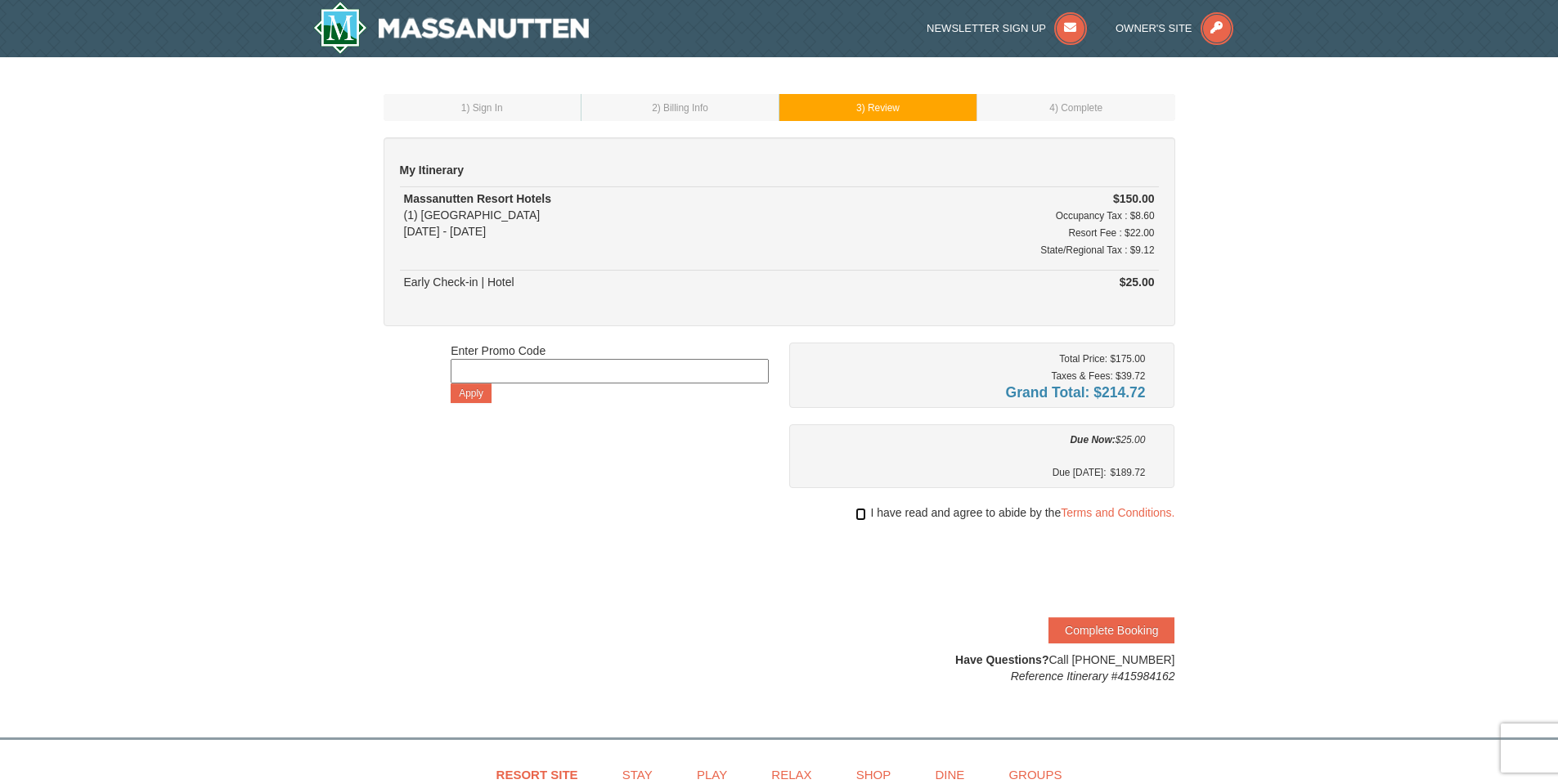
click at [860, 518] on input "checkbox" at bounding box center [861, 515] width 11 height 13
checkbox input "true"
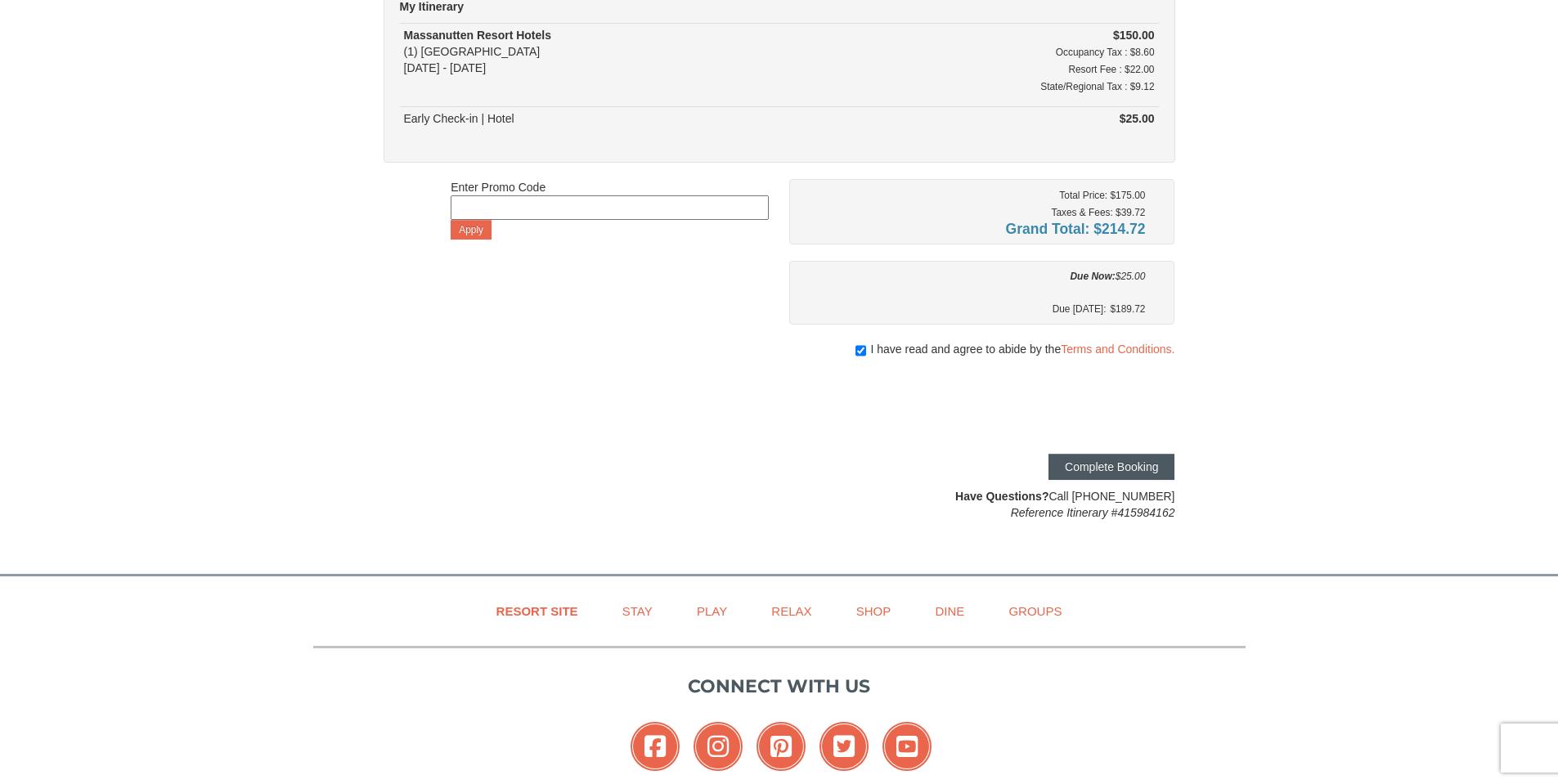
click at [1106, 460] on button "Complete Booking" at bounding box center [1111, 466] width 126 height 26
